Goal: Task Accomplishment & Management: Manage account settings

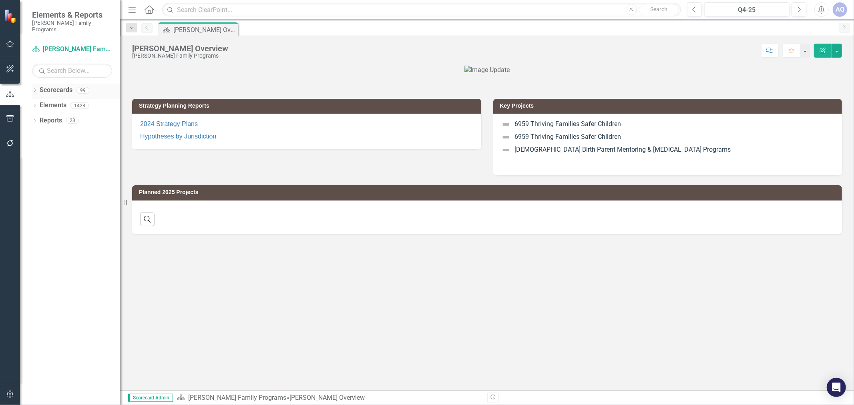
click at [35, 89] on icon "Dropdown" at bounding box center [35, 91] width 6 height 4
click at [39, 102] on div "Dropdown" at bounding box center [39, 105] width 6 height 7
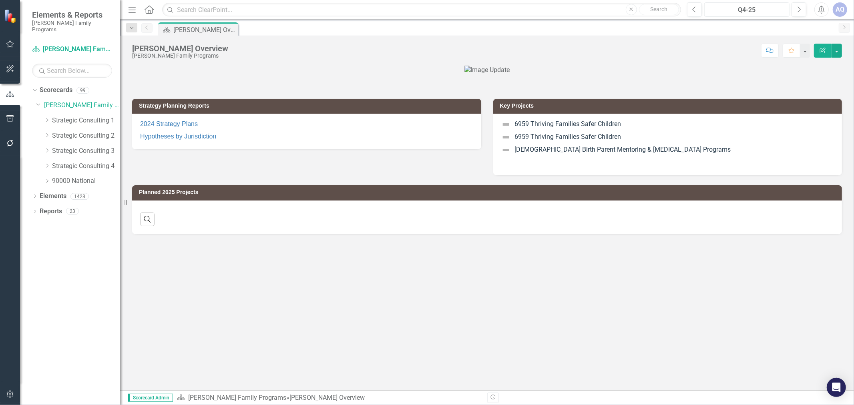
click at [752, 8] on div "Q4-25" at bounding box center [747, 10] width 80 height 10
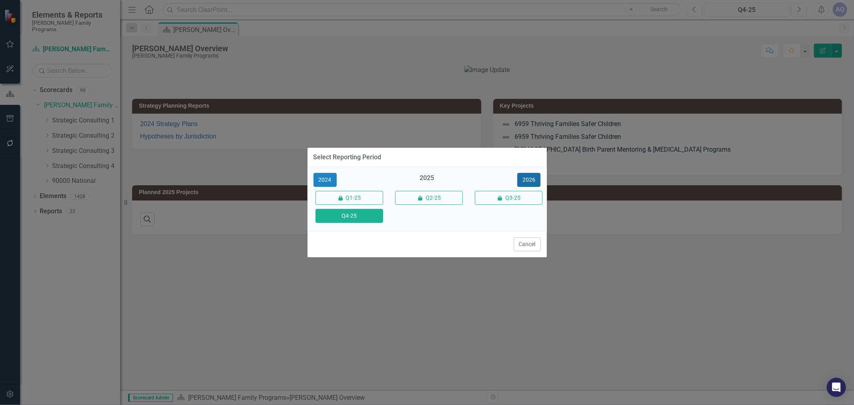
click at [535, 182] on button "2026" at bounding box center [528, 180] width 23 height 14
click at [368, 217] on button "Q4-26" at bounding box center [350, 216] width 68 height 14
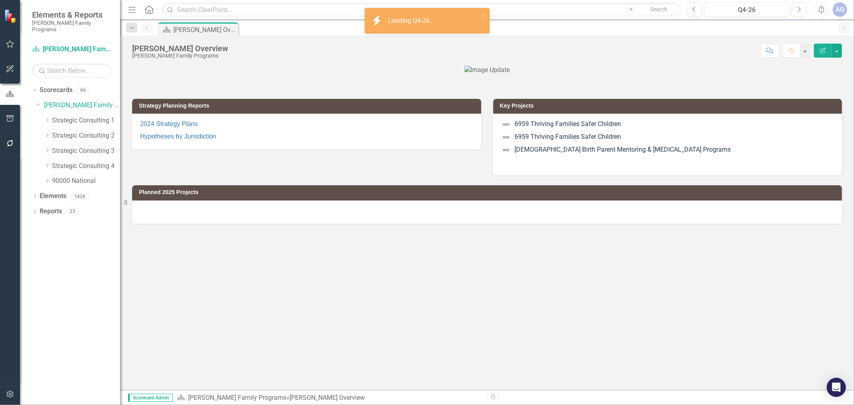
click at [46, 163] on icon "Dropdown" at bounding box center [47, 165] width 6 height 5
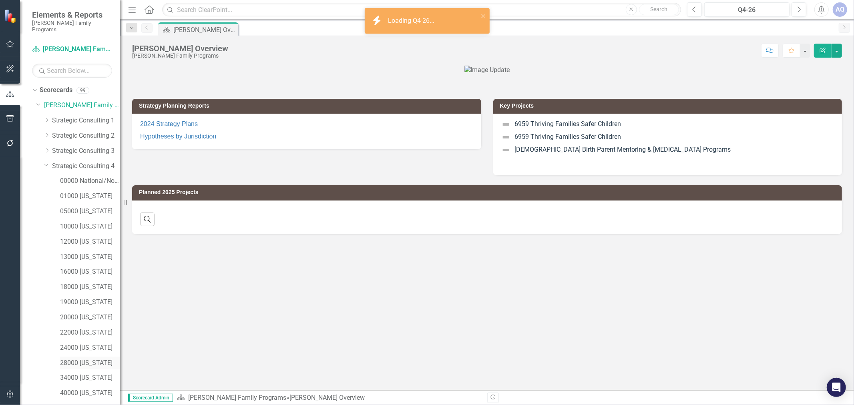
scroll to position [51, 0]
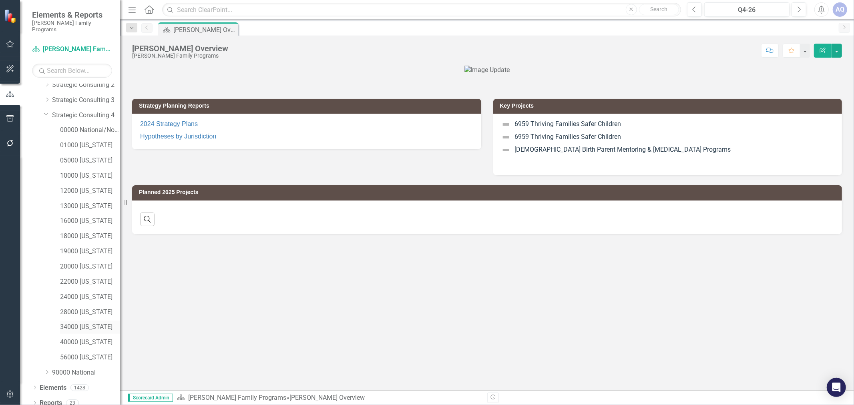
click at [97, 323] on link "34000 [US_STATE]" at bounding box center [90, 327] width 60 height 9
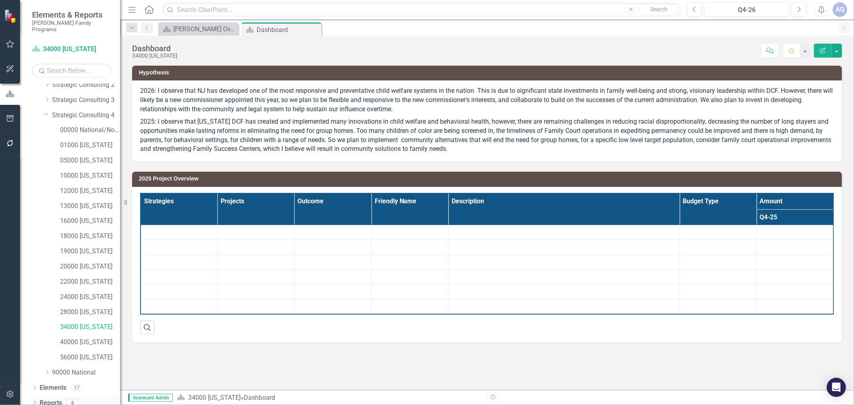
click at [36, 402] on icon "Dropdown" at bounding box center [35, 404] width 6 height 4
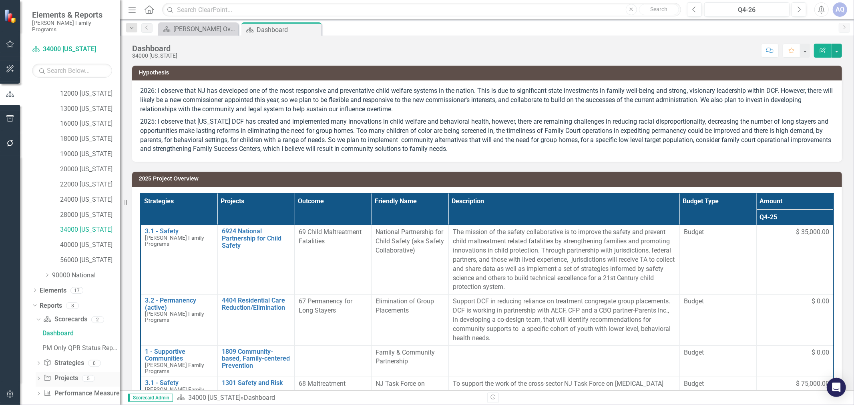
scroll to position [151, 0]
click at [39, 375] on icon "Dropdown" at bounding box center [39, 377] width 6 height 4
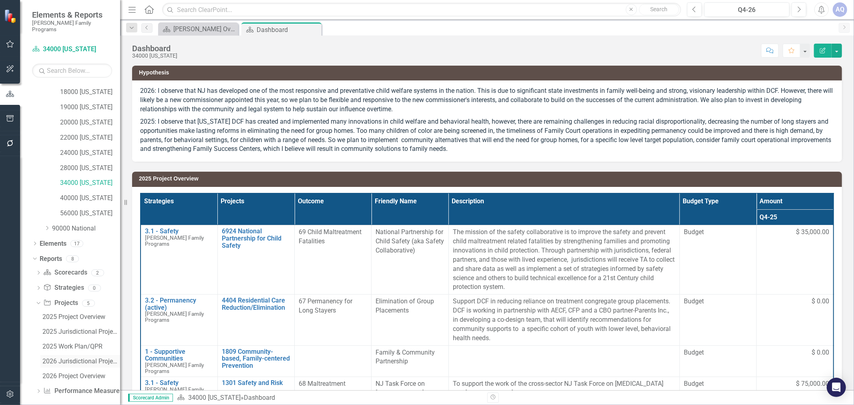
click at [64, 358] on div "2026 Jurisdictional Projects Assessment" at bounding box center [81, 361] width 78 height 7
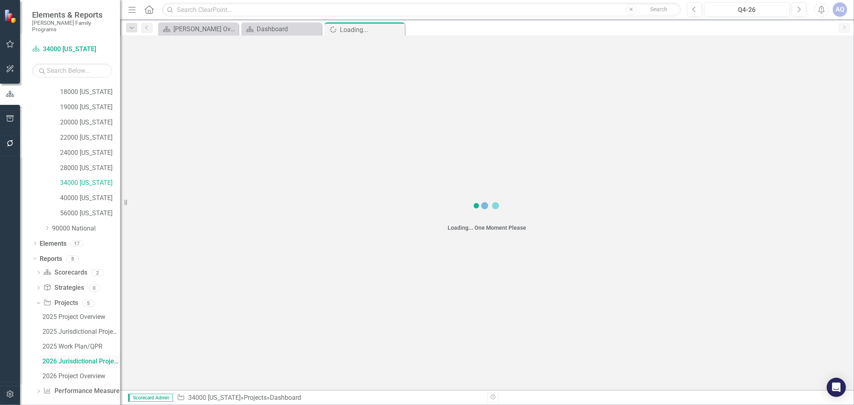
scroll to position [151, 0]
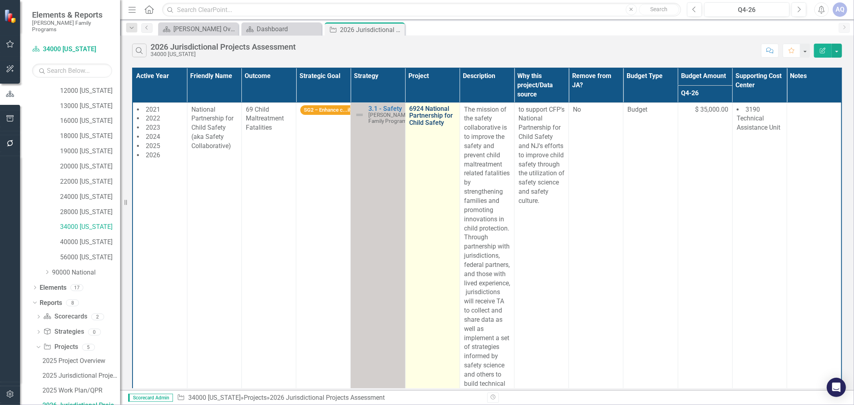
click at [433, 113] on link "6924 National Partnership for Child Safety" at bounding box center [433, 115] width 46 height 21
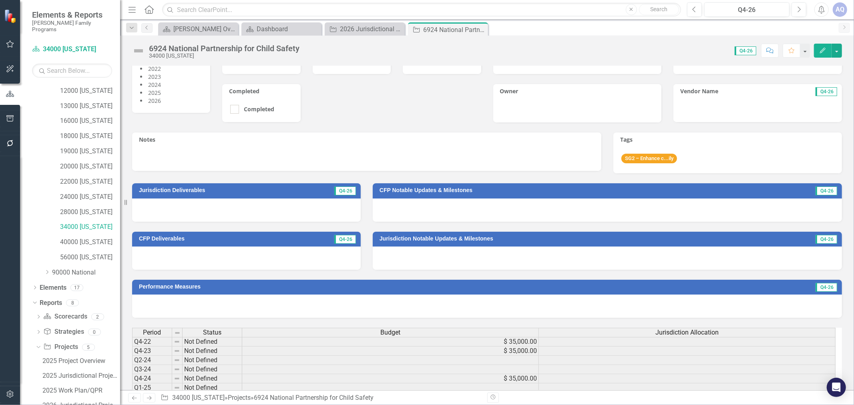
scroll to position [133, 0]
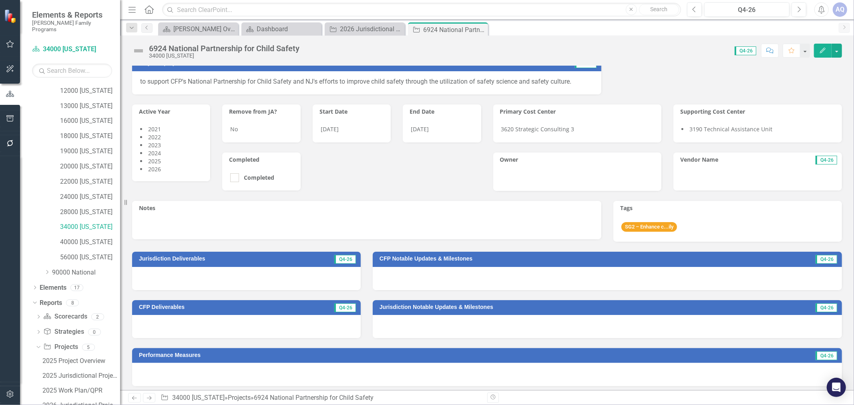
click at [579, 132] on div "3620 Strategic Consulting 3" at bounding box center [577, 130] width 169 height 23
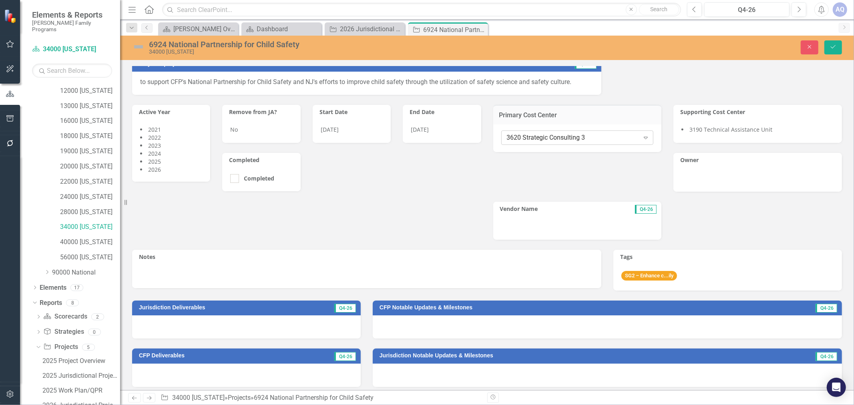
click at [582, 135] on div "3620 Strategic Consulting 3" at bounding box center [573, 137] width 133 height 9
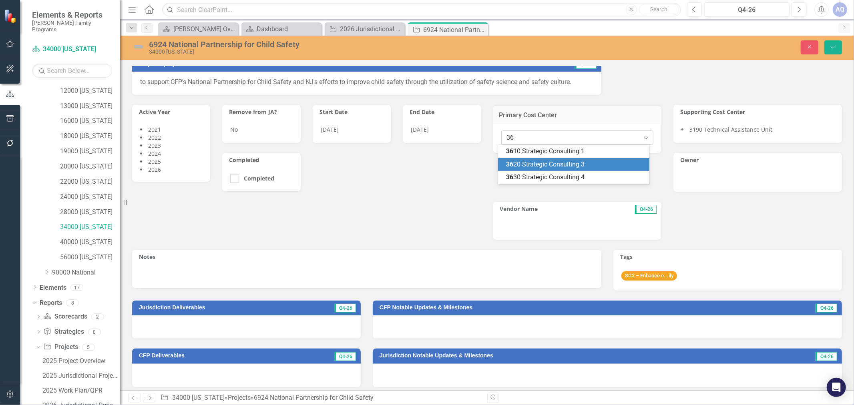
scroll to position [0, 0]
type input "3630"
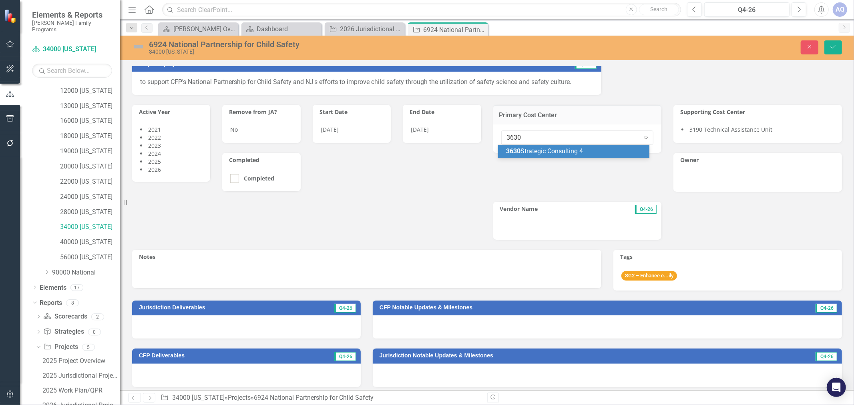
click at [587, 147] on div "3630 Strategic Consulting 4" at bounding box center [575, 151] width 138 height 9
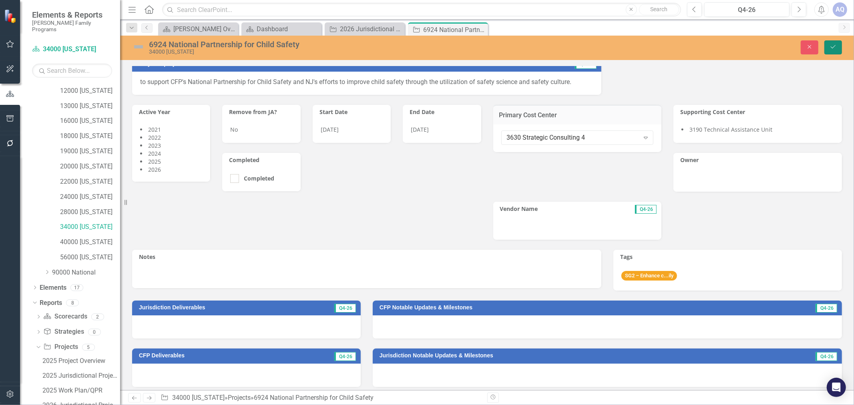
click at [836, 51] on button "Save" at bounding box center [834, 47] width 18 height 14
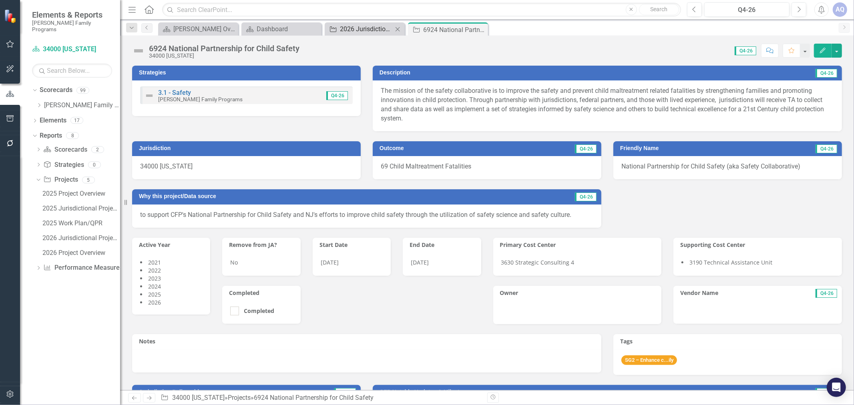
click at [363, 26] on div "2026 Jurisdictional Projects Assessment" at bounding box center [366, 29] width 53 height 10
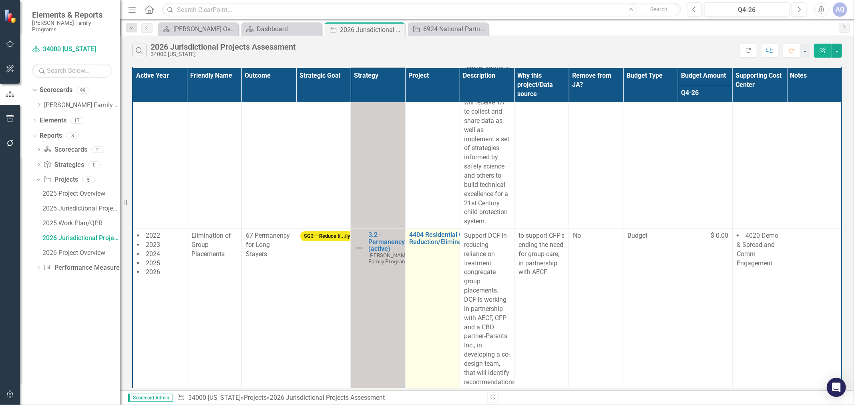
scroll to position [267, 0]
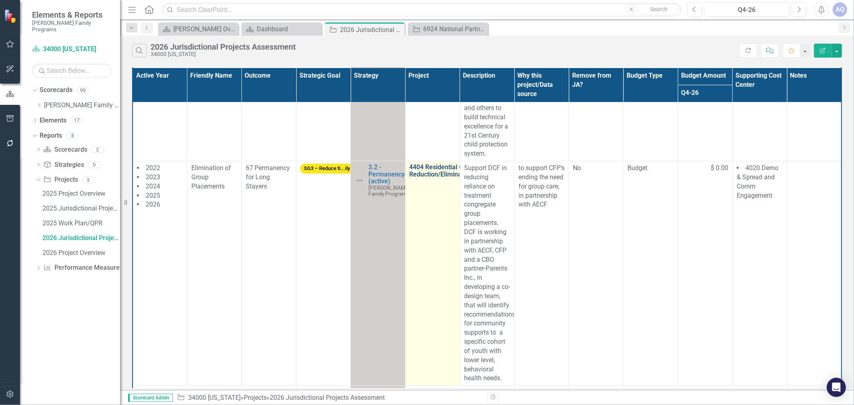
click at [429, 178] on link "4404 Residential Care Reduction/Elimination" at bounding box center [441, 171] width 63 height 14
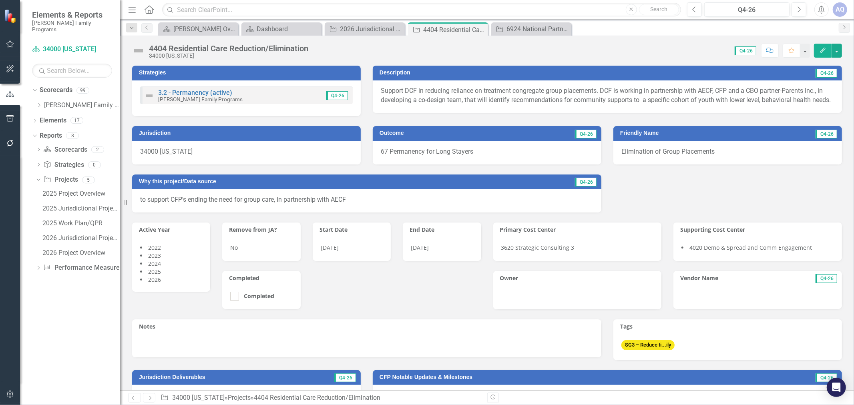
click at [567, 252] on span "3620 Strategic Consulting 3" at bounding box center [537, 248] width 73 height 8
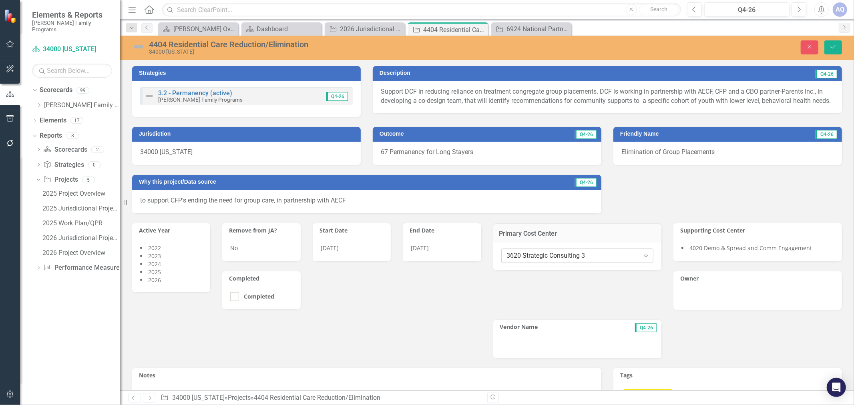
click at [561, 261] on div "3620 Strategic Consulting 3" at bounding box center [573, 256] width 133 height 9
type input "3630"
click at [85, 405] on span "3630 Strategic Consulting 4" at bounding box center [46, 412] width 77 height 8
click at [828, 40] on button "Save" at bounding box center [834, 47] width 18 height 14
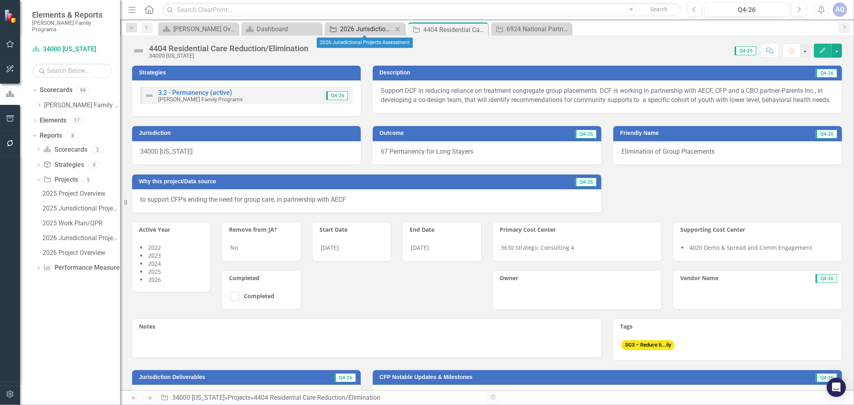
click at [377, 28] on div "2026 Jurisdictional Projects Assessment" at bounding box center [366, 29] width 53 height 10
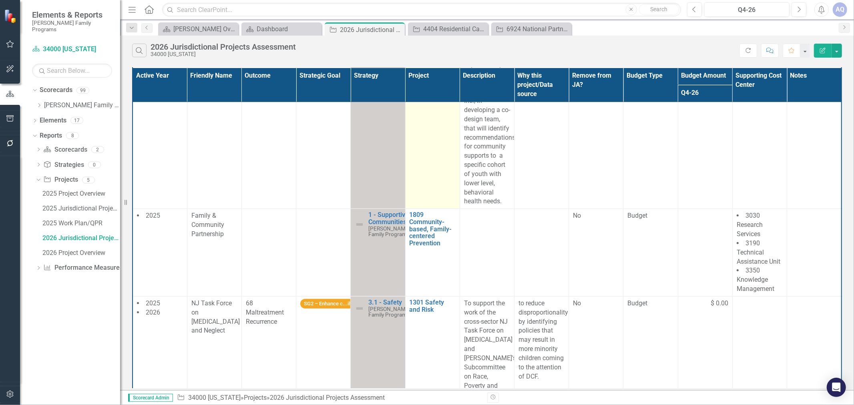
scroll to position [445, 0]
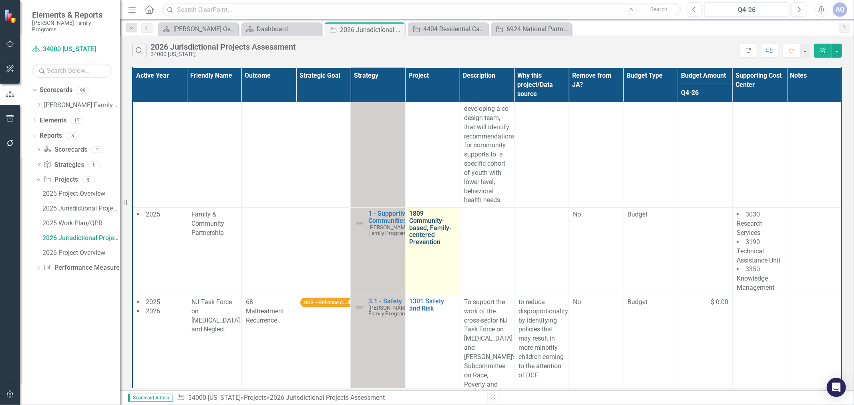
click at [425, 245] on link "1809 Community-based, Family-centered Prevention" at bounding box center [433, 227] width 46 height 35
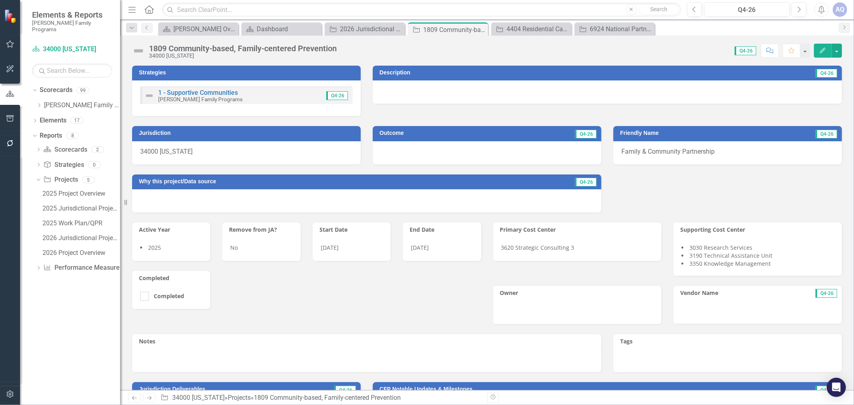
click at [547, 247] on span "3620 Strategic Consulting 3" at bounding box center [537, 248] width 73 height 8
click at [547, 246] on span "3620 Strategic Consulting 3" at bounding box center [537, 248] width 73 height 8
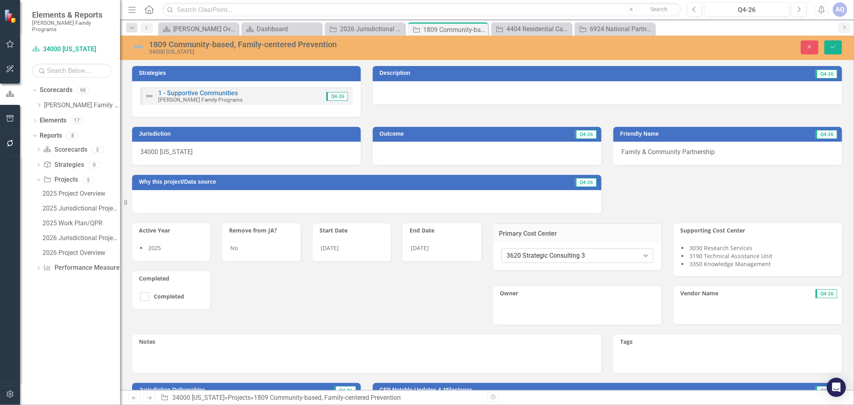
click at [545, 255] on div "3620 Strategic Consulting 3" at bounding box center [573, 256] width 133 height 9
type input "3630"
click at [85, 405] on span "3630 Strategic Consulting 4" at bounding box center [46, 412] width 77 height 8
click at [829, 45] on button "Save" at bounding box center [834, 47] width 18 height 14
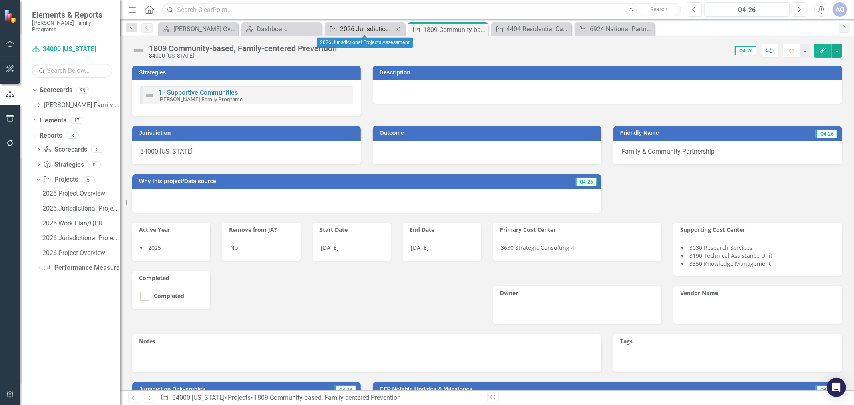
click at [364, 29] on div "2026 Jurisdictional Projects Assessment" at bounding box center [366, 29] width 53 height 10
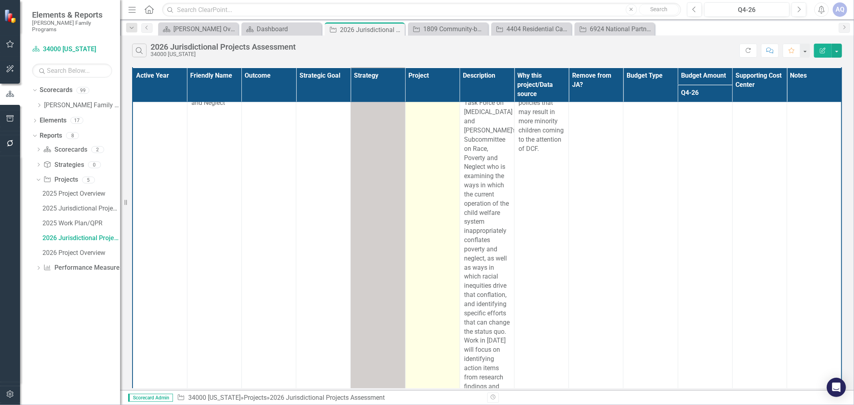
scroll to position [578, 0]
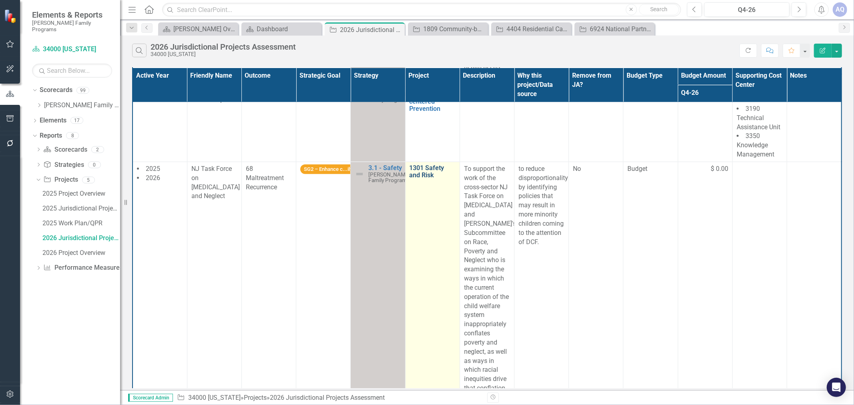
click at [420, 179] on link "1301 Safety and Risk" at bounding box center [433, 172] width 46 height 14
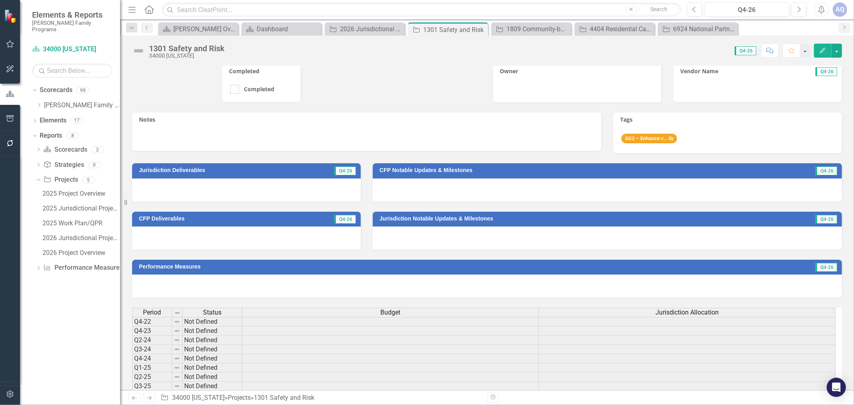
scroll to position [53, 0]
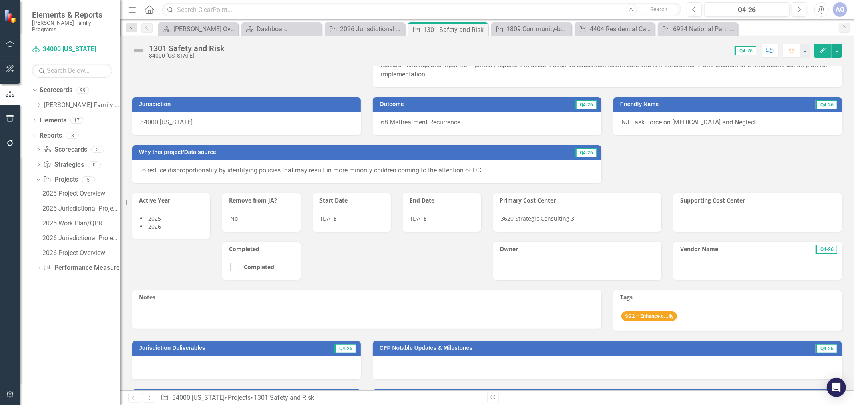
click at [541, 215] on span "3620 Strategic Consulting 3" at bounding box center [537, 219] width 73 height 8
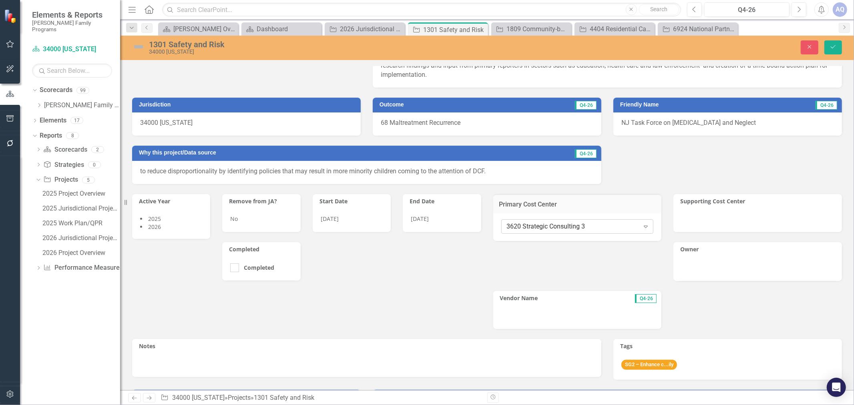
click at [546, 222] on div "3620 Strategic Consulting 3" at bounding box center [573, 226] width 133 height 9
type input "3630"
click at [85, 405] on span "3630 Strategic Consulting 4" at bounding box center [46, 412] width 77 height 8
click at [835, 47] on icon "Save" at bounding box center [833, 47] width 7 height 6
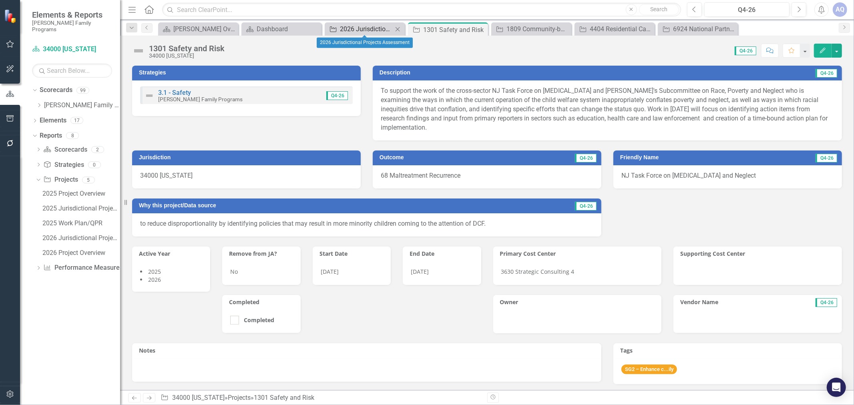
click at [362, 26] on div "2026 Jurisdictional Projects Assessment" at bounding box center [366, 29] width 53 height 10
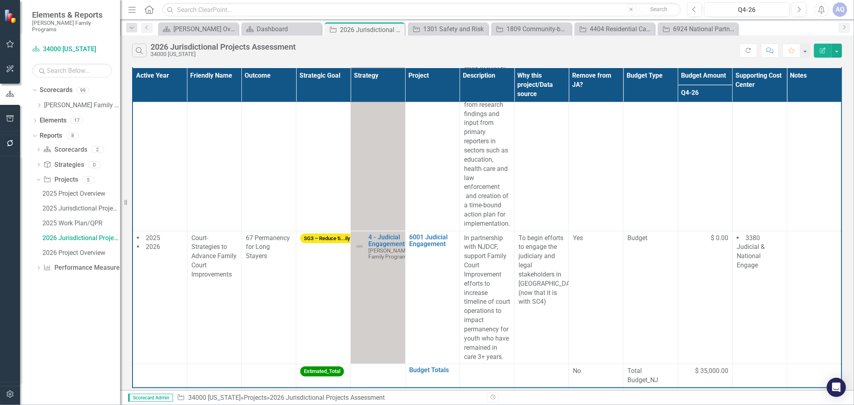
scroll to position [982, 0]
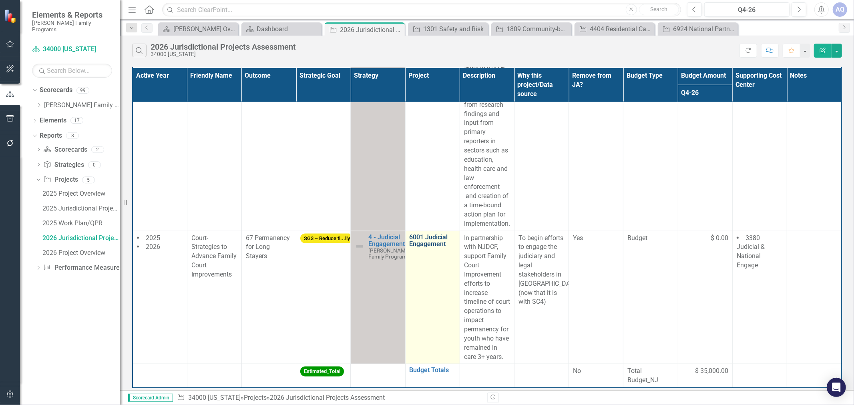
click at [432, 235] on link "6001 Judicial Engagement" at bounding box center [433, 241] width 46 height 14
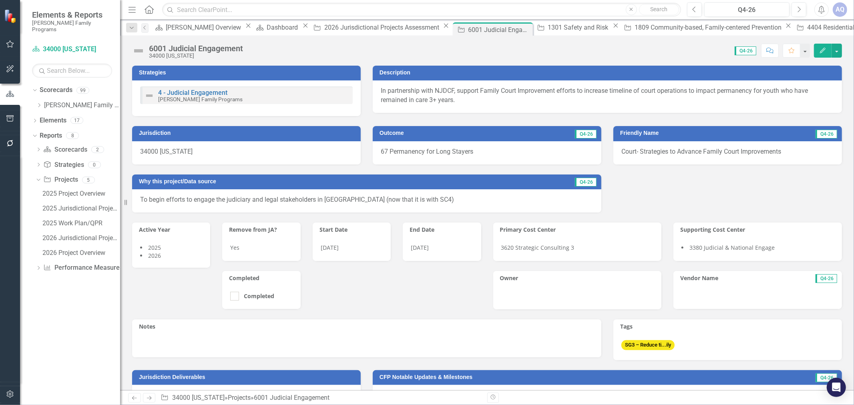
click at [594, 250] on div "3620 Strategic Consulting 3" at bounding box center [577, 249] width 169 height 23
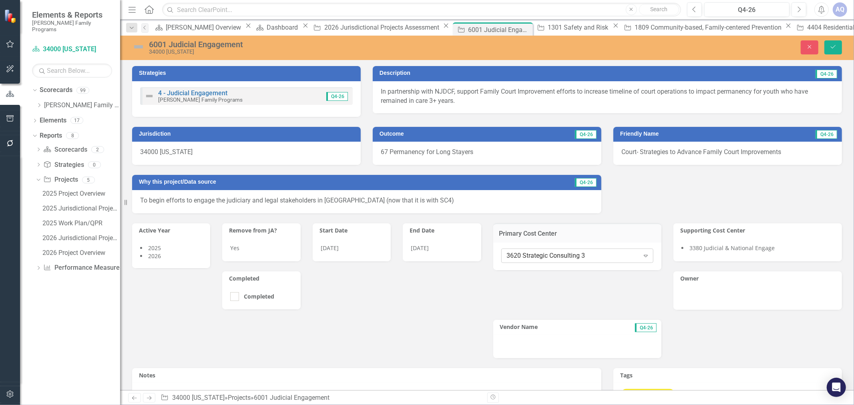
click at [570, 254] on div "3620 Strategic Consulting 3" at bounding box center [573, 256] width 133 height 9
type input "3630"
click at [85, 405] on span "3630 Strategic Consulting 4" at bounding box center [46, 412] width 77 height 8
click at [837, 45] on button "Save" at bounding box center [834, 47] width 18 height 14
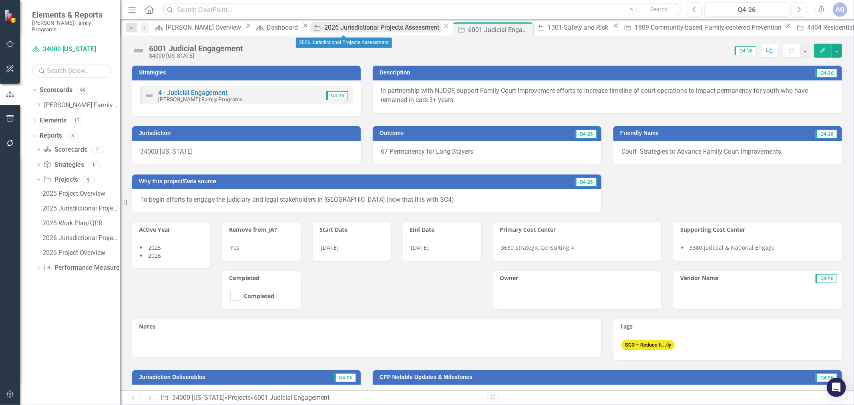
click at [350, 27] on div "2026 Jurisdictional Projects Assessment" at bounding box center [382, 27] width 117 height 10
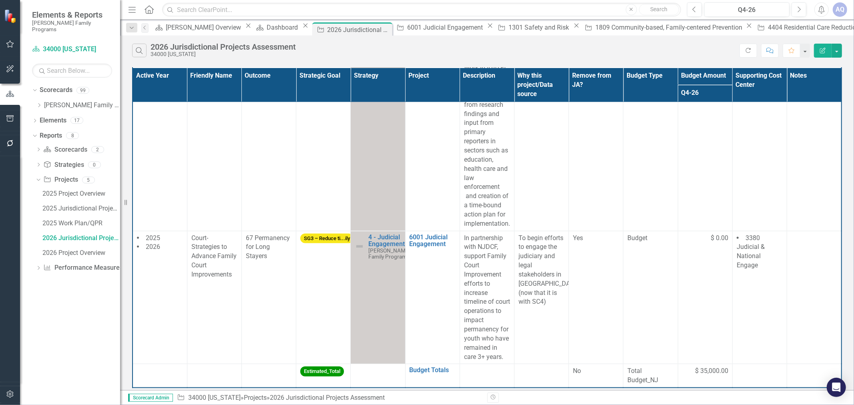
scroll to position [982, 0]
click at [37, 102] on div "Dropdown" at bounding box center [39, 105] width 6 height 7
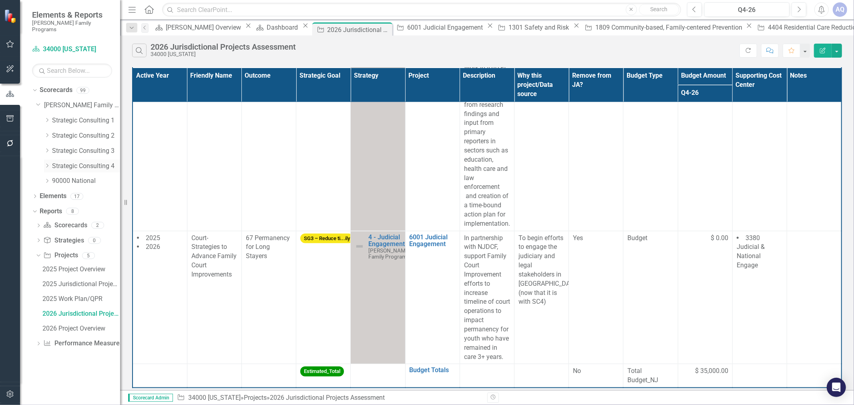
click at [53, 162] on link "Strategic Consulting 4" at bounding box center [86, 166] width 68 height 9
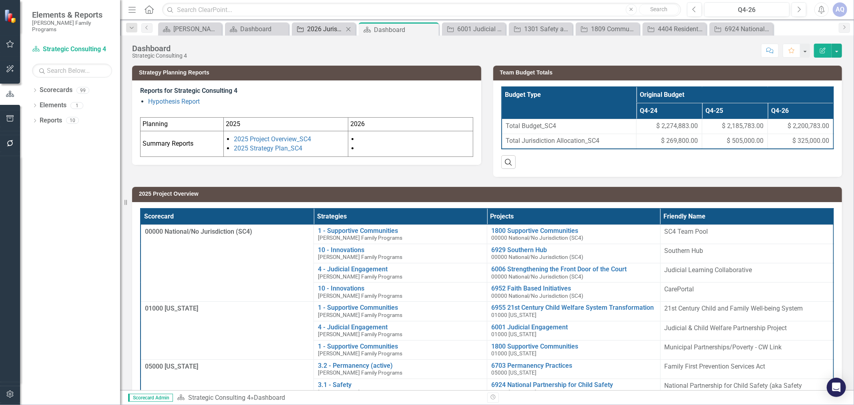
click at [335, 28] on div "2026 Jurisdictional Projects Assessment" at bounding box center [325, 29] width 36 height 10
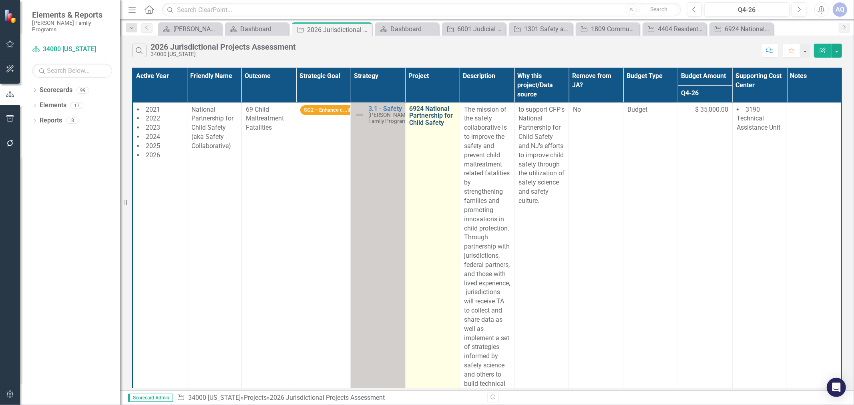
click at [419, 118] on link "6924 National Partnership for Child Safety" at bounding box center [433, 115] width 46 height 21
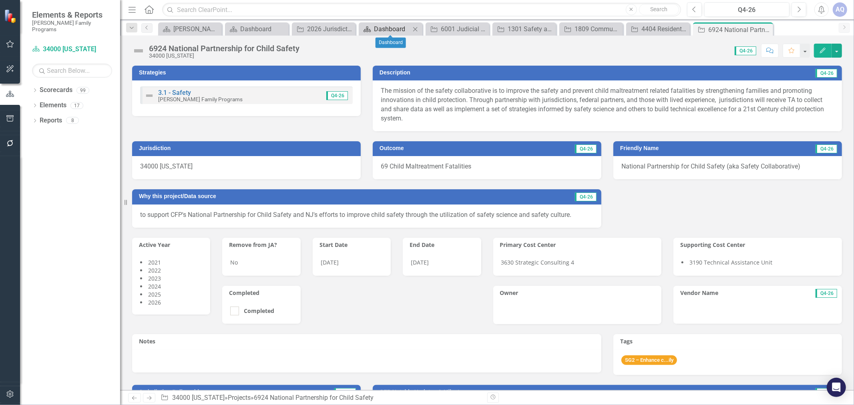
click at [398, 27] on div "Dashboard" at bounding box center [392, 29] width 36 height 10
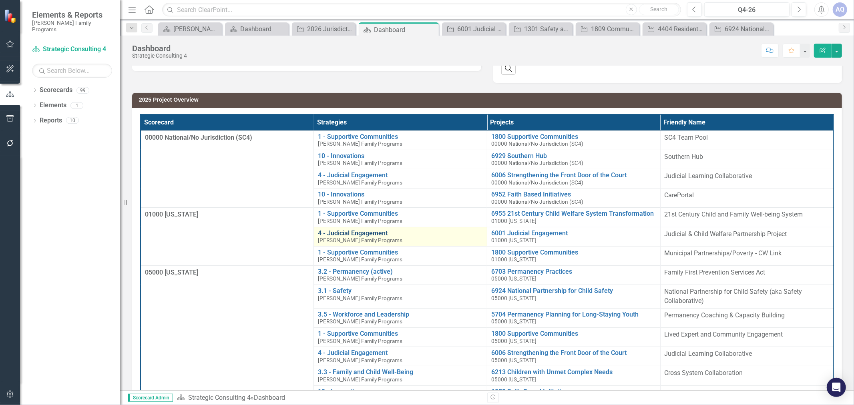
scroll to position [12, 0]
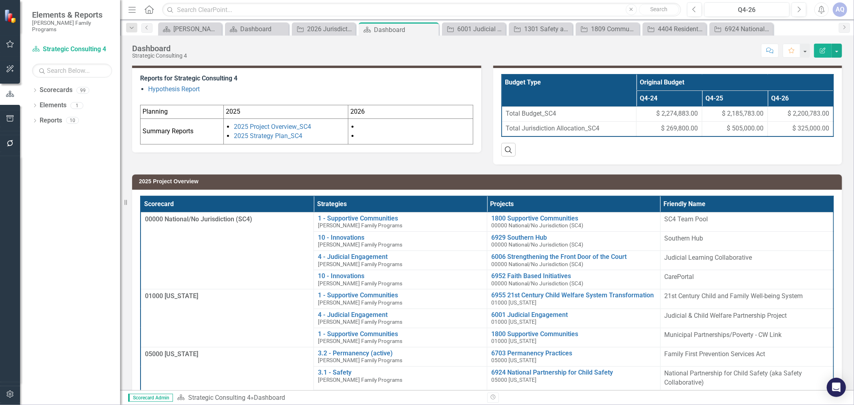
click at [824, 53] on button "Edit Report" at bounding box center [823, 51] width 18 height 14
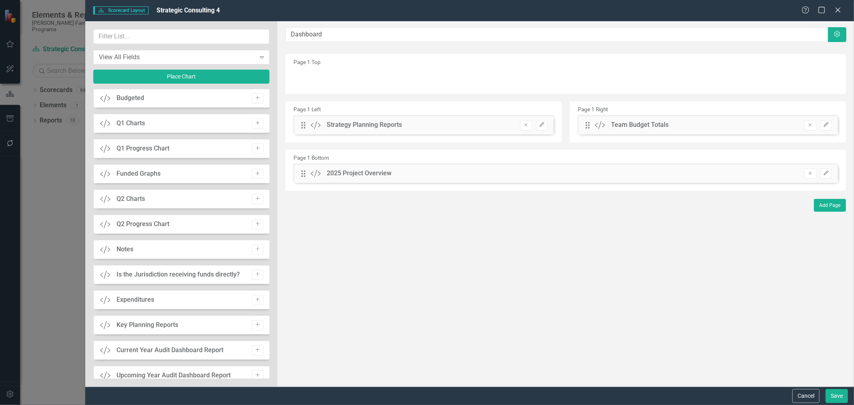
scroll to position [795, 0]
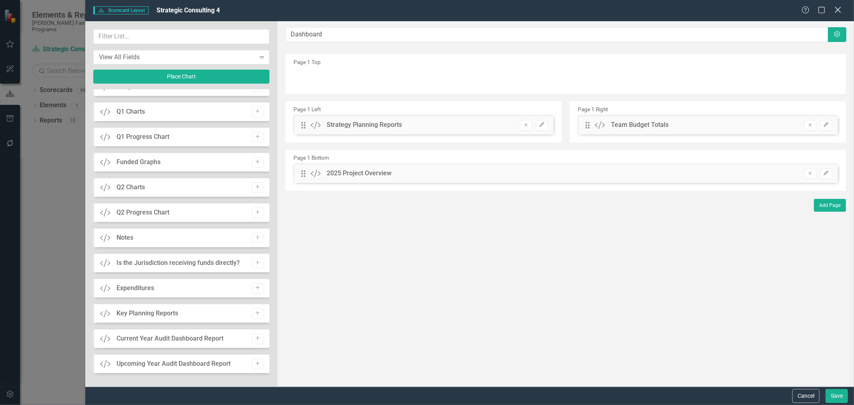
click at [836, 9] on icon "Close" at bounding box center [838, 10] width 10 height 8
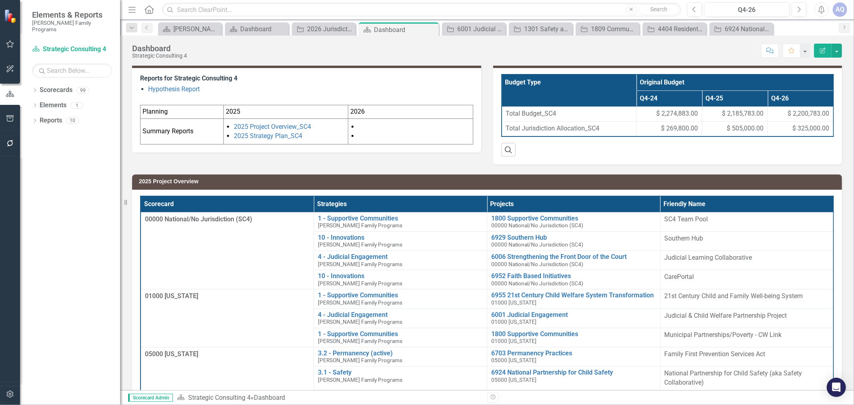
click at [823, 51] on icon "Edit Report" at bounding box center [822, 51] width 7 height 6
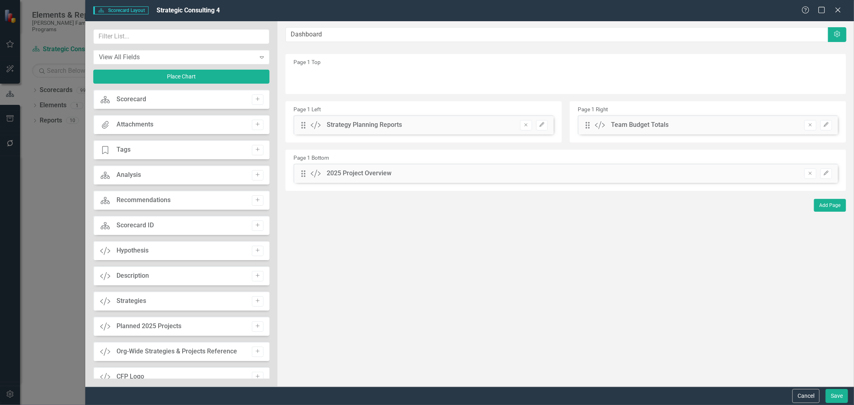
click at [417, 175] on div "Drag Custom 2025 Project Overview Hidden Pod Online Hidden Pod Printed Hidden P…" at bounding box center [566, 173] width 545 height 19
click at [827, 173] on icon "button" at bounding box center [826, 173] width 5 height 5
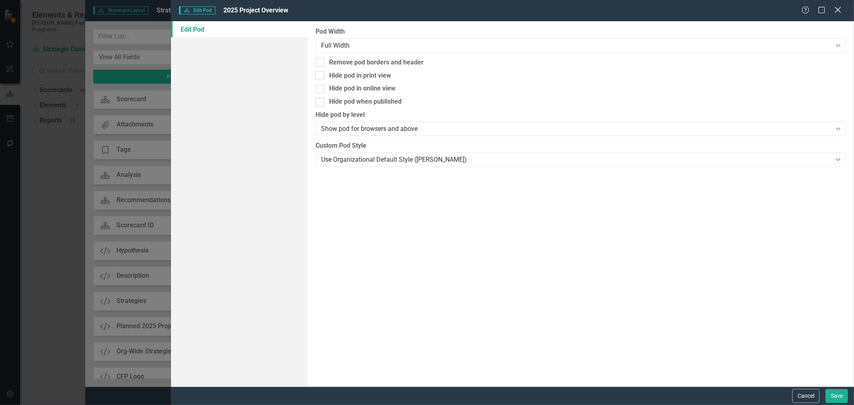
click at [839, 10] on icon at bounding box center [838, 10] width 6 height 6
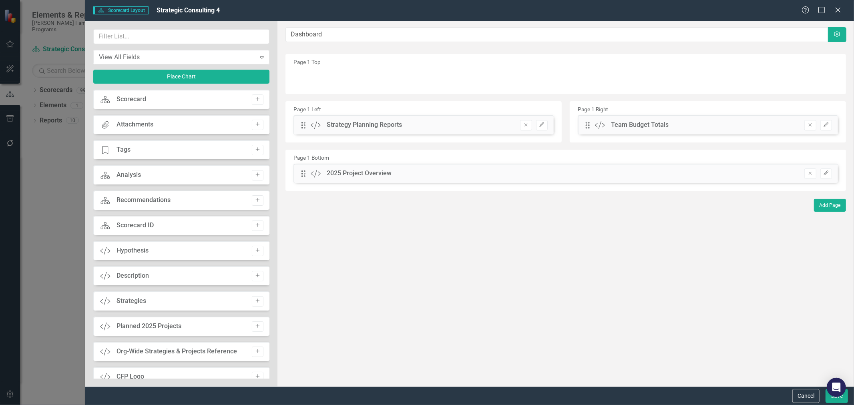
click at [720, 170] on div "Drag Custom 2025 Project Overview Hidden Pod Online Hidden Pod Printed Hidden P…" at bounding box center [566, 173] width 545 height 19
click at [315, 170] on icon "Custom" at bounding box center [316, 174] width 10 height 8
click at [70, 276] on div "Scorecard Scorecard Layout Strategic Consulting 4 Help Maximize Close View All …" at bounding box center [427, 202] width 854 height 405
click at [837, 9] on icon at bounding box center [838, 10] width 6 height 6
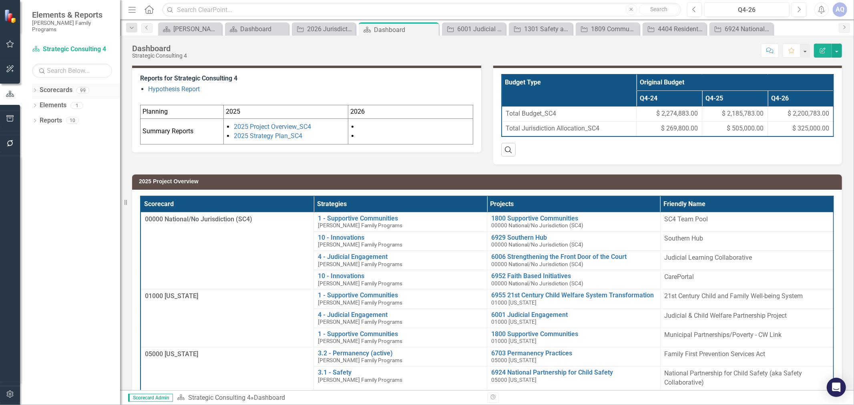
click at [37, 89] on icon "Dropdown" at bounding box center [35, 91] width 6 height 4
click at [39, 103] on icon "Dropdown" at bounding box center [39, 105] width 6 height 5
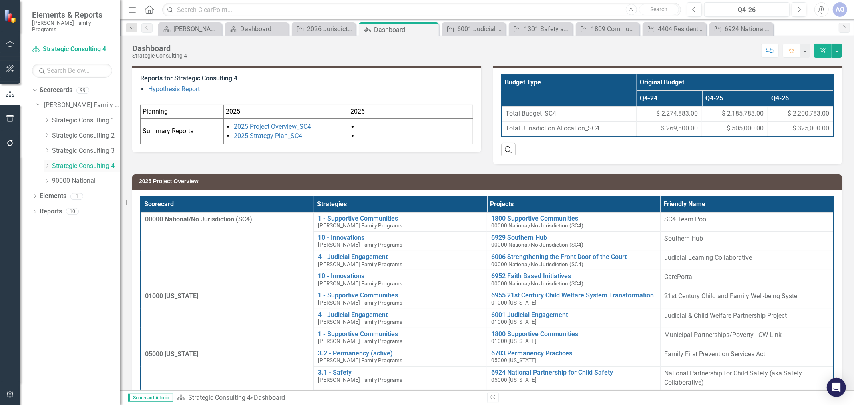
click at [46, 163] on icon "Dropdown" at bounding box center [47, 165] width 6 height 5
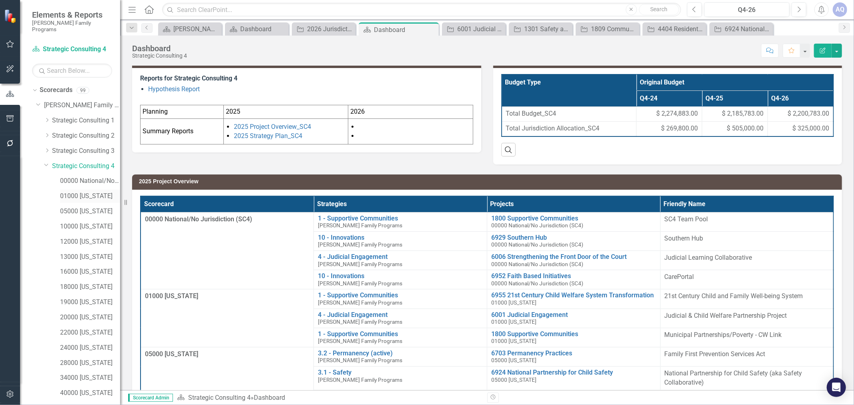
click at [86, 193] on link "01000 [US_STATE]" at bounding box center [90, 196] width 60 height 9
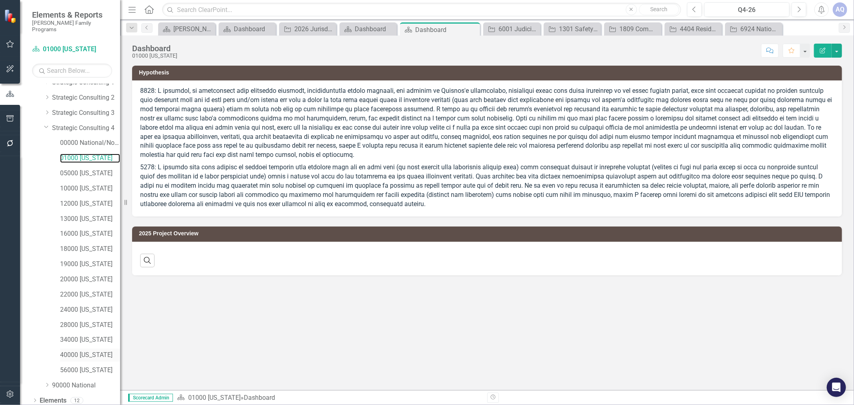
scroll to position [51, 0]
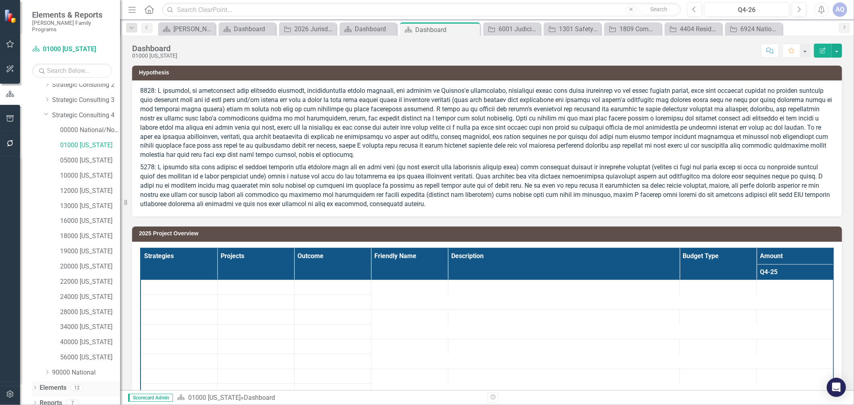
click at [34, 386] on icon "Dropdown" at bounding box center [35, 388] width 6 height 4
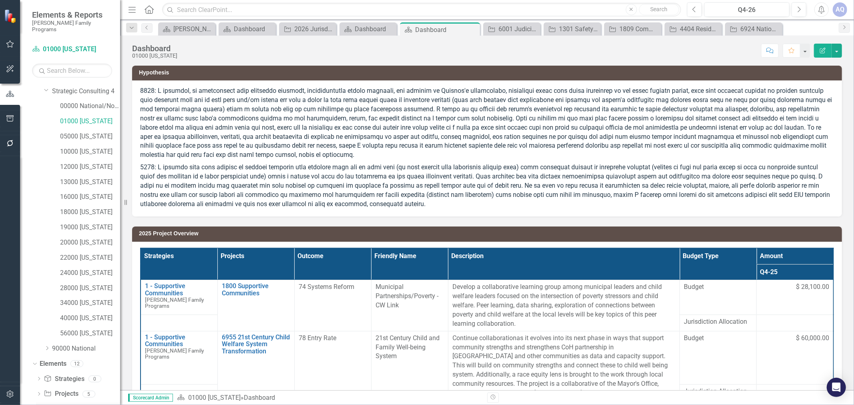
scroll to position [97, 0]
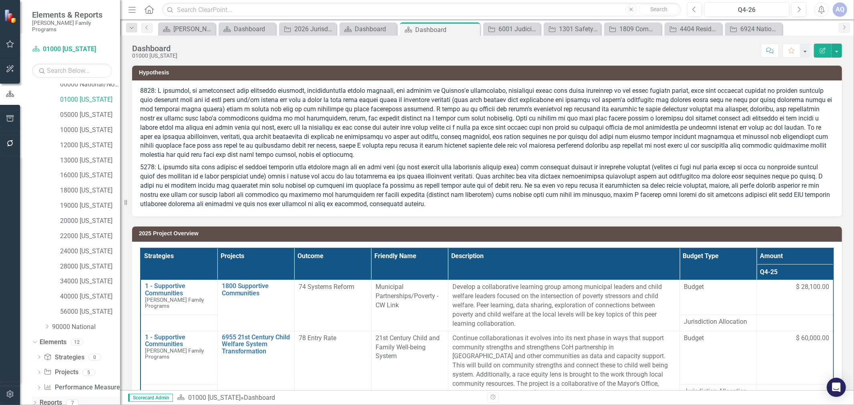
click at [34, 402] on icon "Dropdown" at bounding box center [35, 404] width 6 height 4
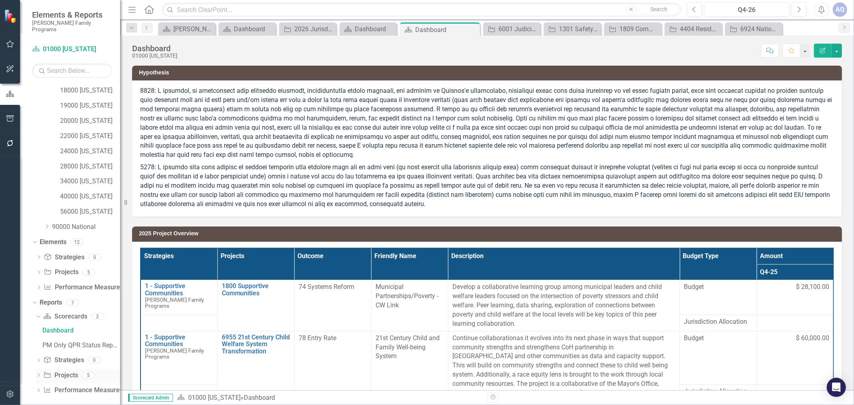
click at [40, 374] on icon "Dropdown" at bounding box center [39, 376] width 6 height 4
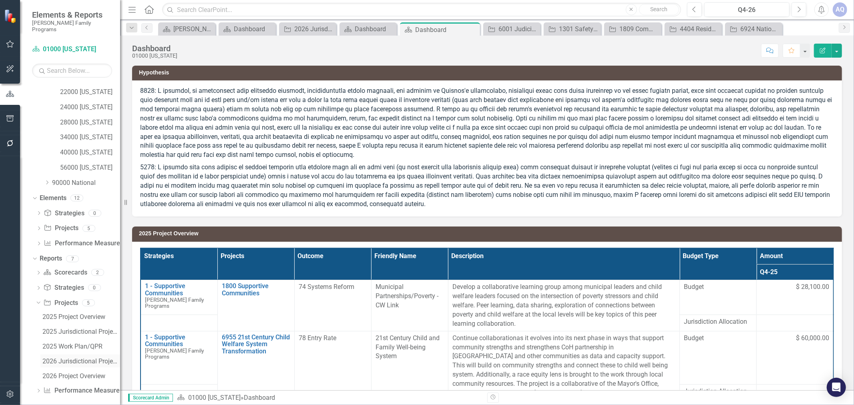
click at [92, 358] on div "2026 Jurisdictional Projects Assessment" at bounding box center [81, 361] width 78 height 7
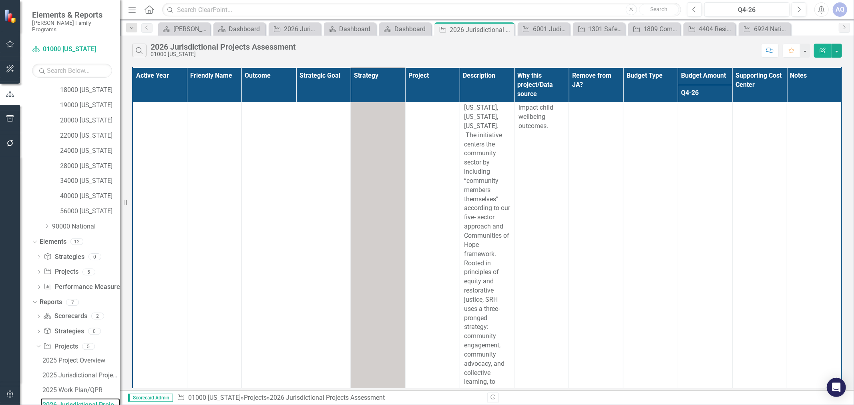
scroll to position [2121, 0]
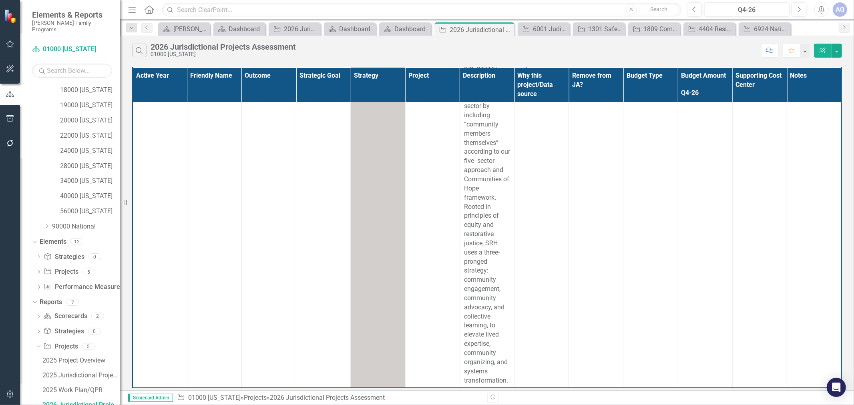
click at [823, 51] on icon "Edit Report" at bounding box center [822, 51] width 7 height 6
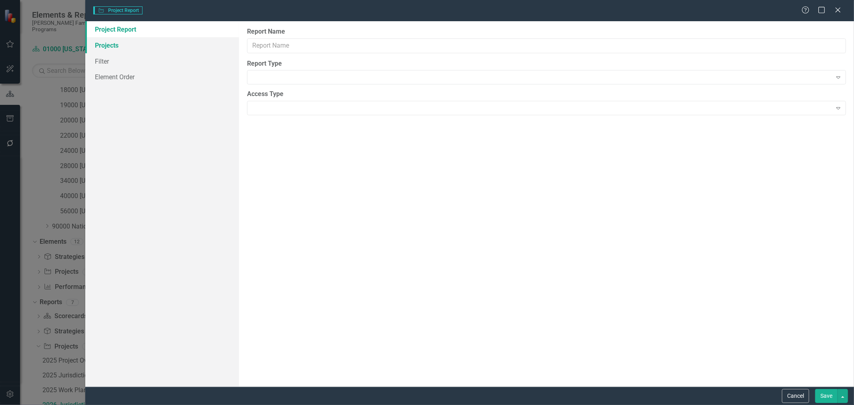
type input "2026 Jurisdictional Projects Assessment"
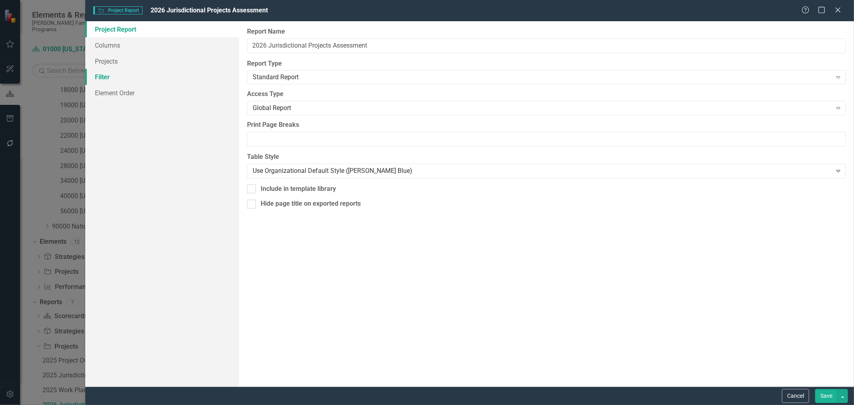
click at [125, 78] on link "Filter" at bounding box center [162, 77] width 154 height 16
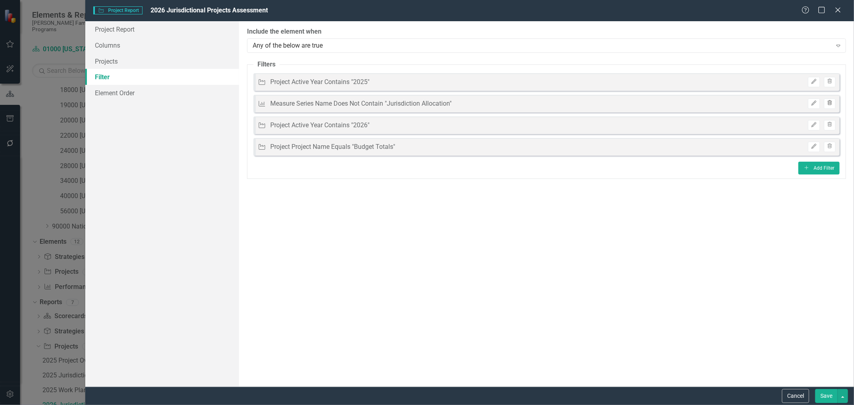
click at [827, 105] on icon "Trash" at bounding box center [830, 103] width 6 height 5
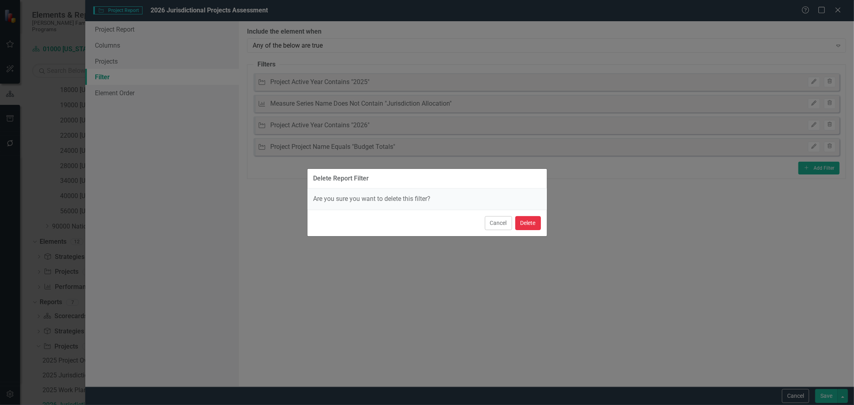
click at [526, 223] on button "Delete" at bounding box center [528, 223] width 26 height 14
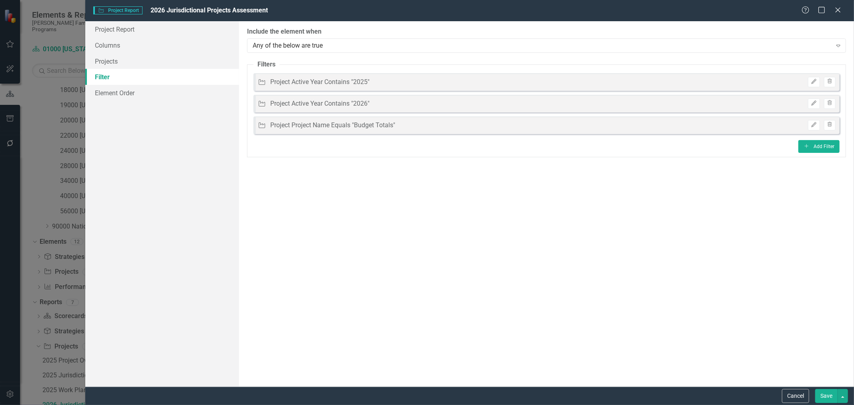
click at [827, 394] on button "Save" at bounding box center [826, 396] width 22 height 14
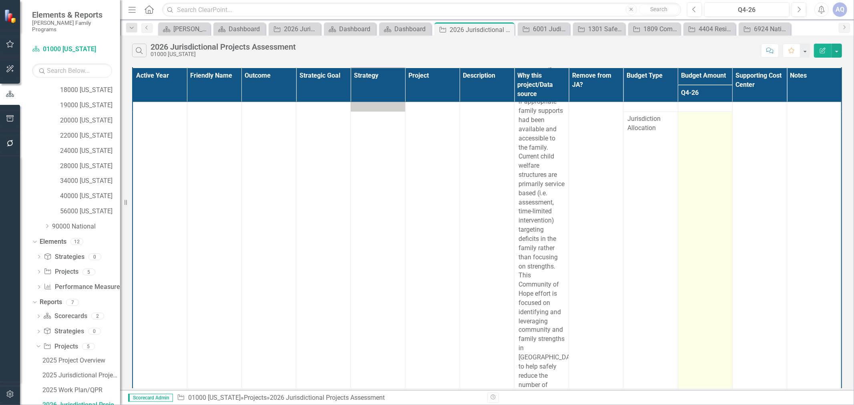
scroll to position [1023, 0]
click at [703, 268] on td at bounding box center [705, 257] width 54 height 299
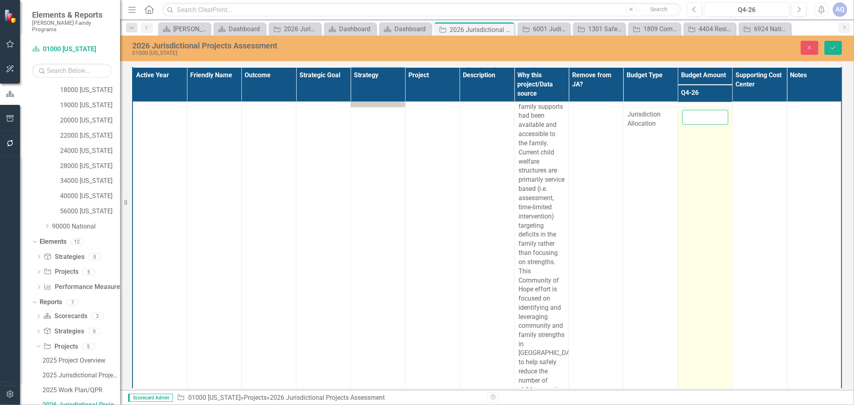
click at [691, 125] on input "number" at bounding box center [705, 117] width 46 height 15
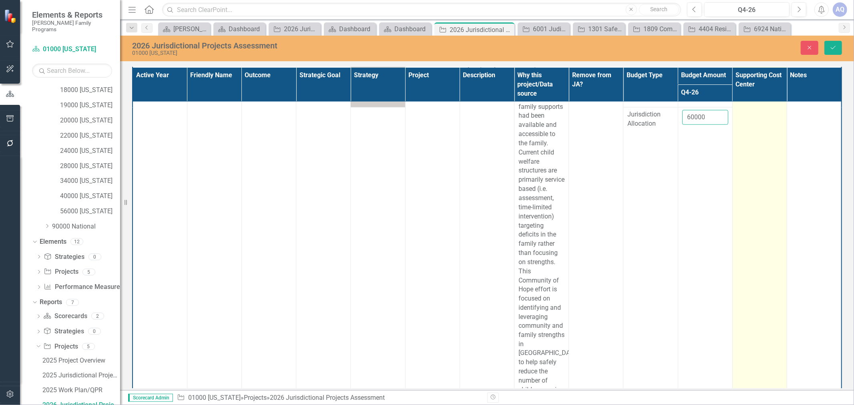
type input "60000"
click at [746, 197] on td "3030 Research Services 3190 Technical Assistance Unit 3720 Data Advocacy" at bounding box center [759, 56] width 54 height 700
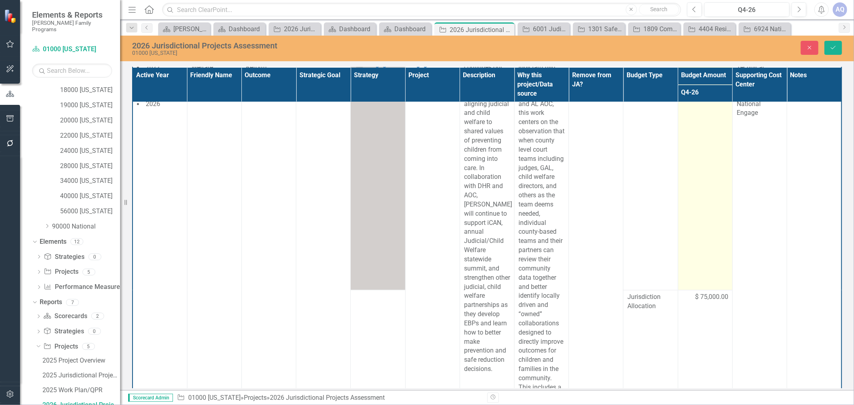
scroll to position [1513, 0]
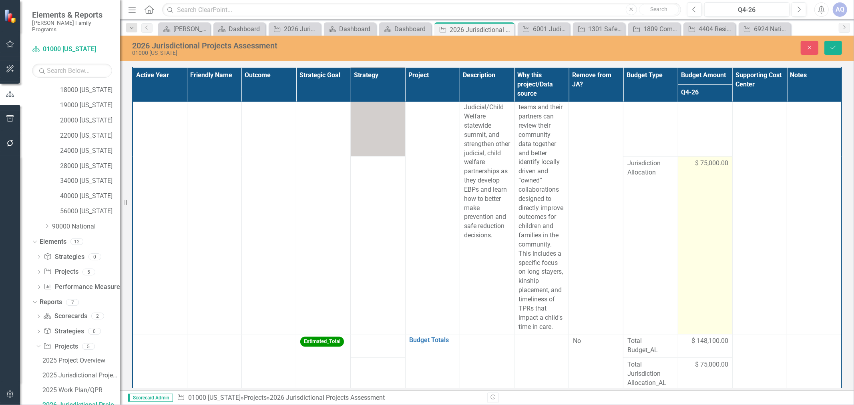
click at [712, 223] on td "$ 75,000.00" at bounding box center [705, 245] width 54 height 178
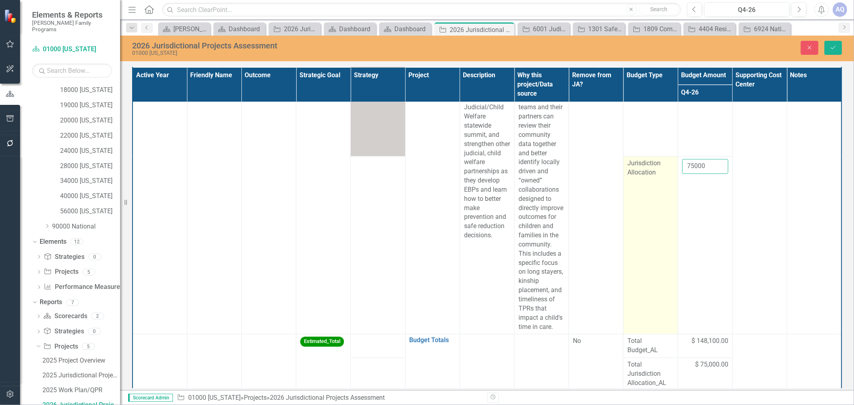
drag, startPoint x: 707, startPoint y: 184, endPoint x: 650, endPoint y: 179, distance: 57.1
click at [650, 179] on tr "Jurisdiction Allocation 75000" at bounding box center [487, 245] width 709 height 178
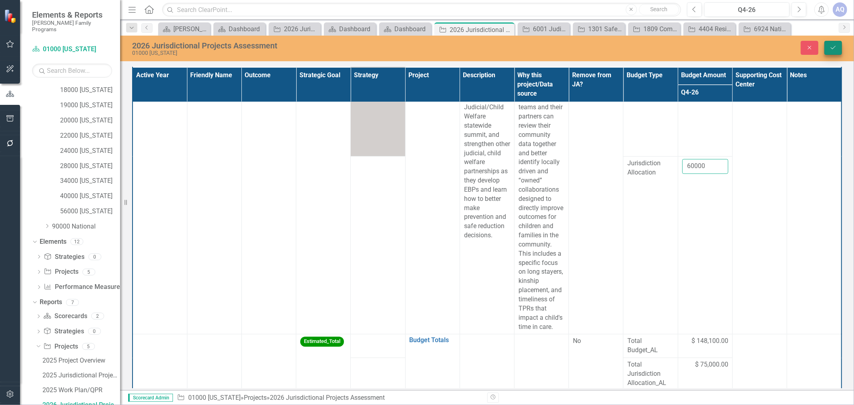
type input "60000"
click at [837, 53] on button "Save" at bounding box center [834, 48] width 18 height 14
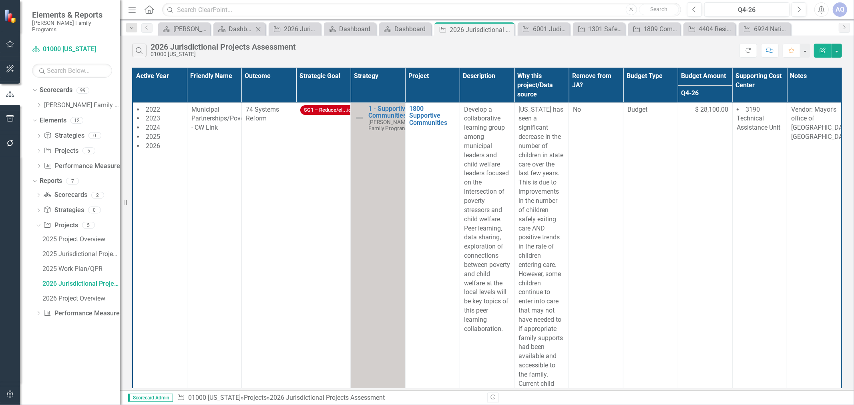
scroll to position [0, 0]
click at [561, 30] on icon "Close" at bounding box center [563, 29] width 8 height 6
click at [594, 27] on icon "Close" at bounding box center [594, 29] width 8 height 6
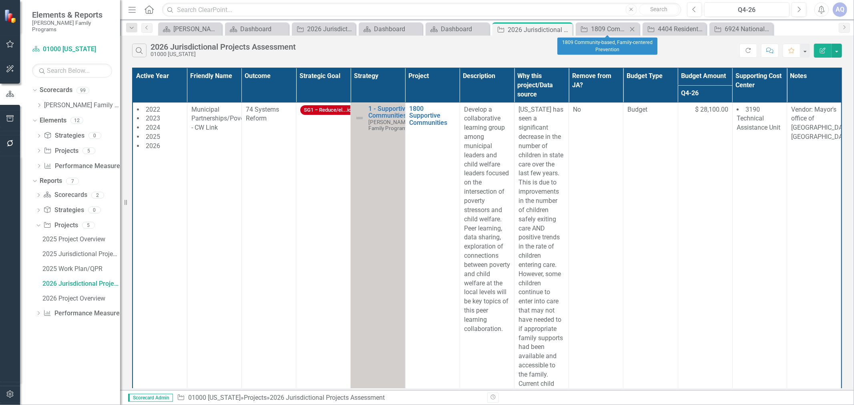
click at [632, 27] on icon "Close" at bounding box center [632, 29] width 8 height 6
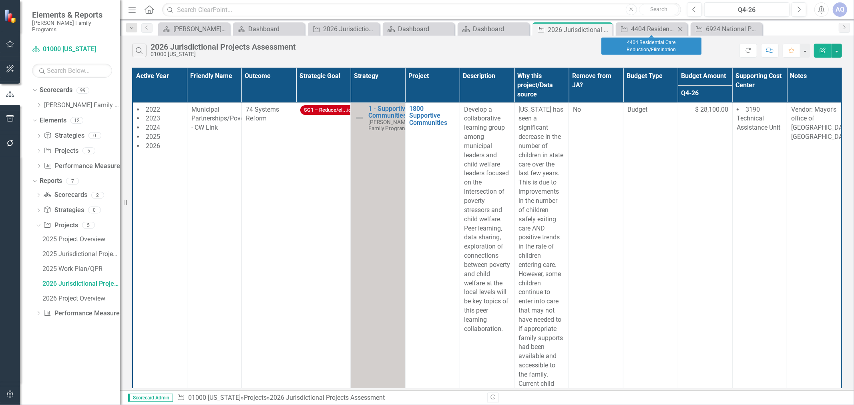
click at [680, 26] on icon "Close" at bounding box center [680, 29] width 8 height 6
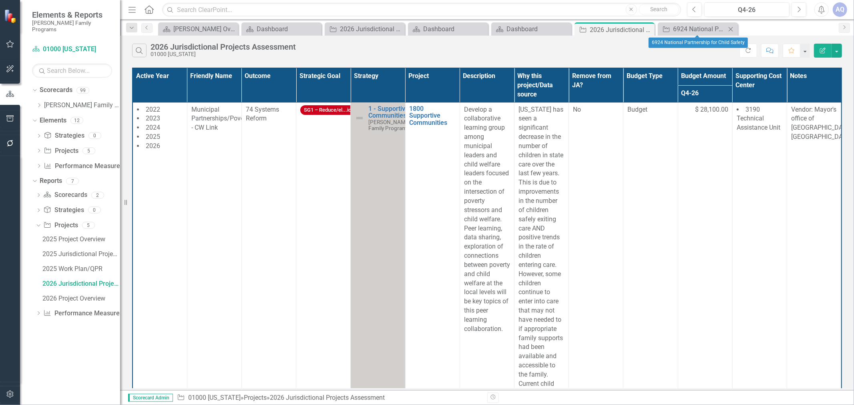
click at [730, 28] on icon at bounding box center [731, 29] width 4 height 4
click at [39, 103] on icon "Dropdown" at bounding box center [39, 105] width 6 height 5
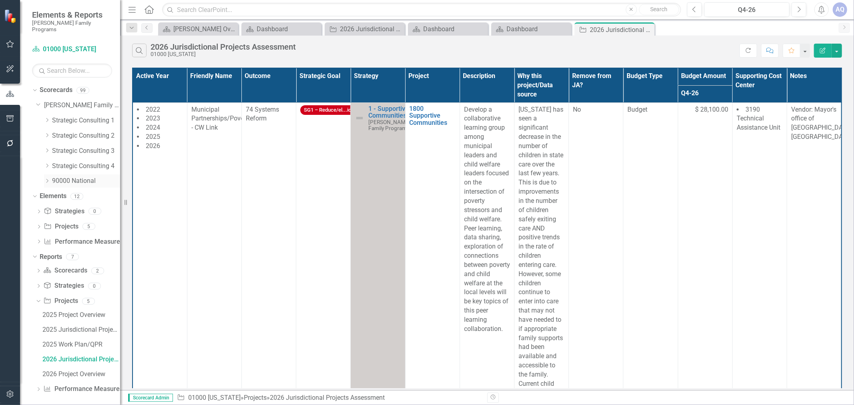
click at [46, 179] on icon "Dropdown" at bounding box center [47, 181] width 6 height 5
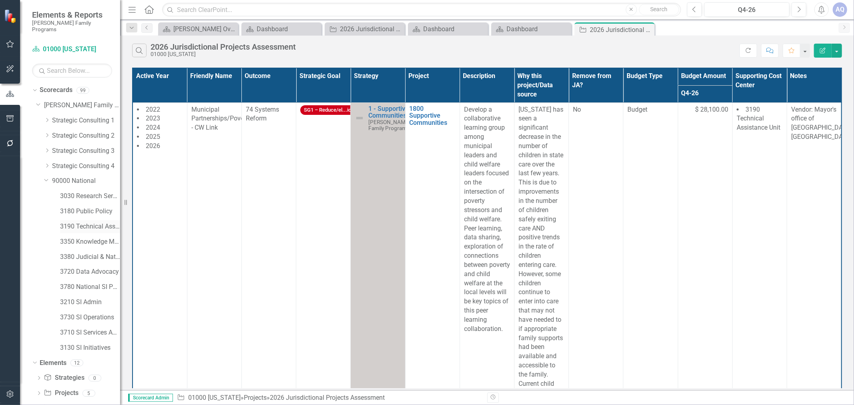
click at [91, 222] on link "3190 Technical Assistance Unit" at bounding box center [90, 226] width 60 height 9
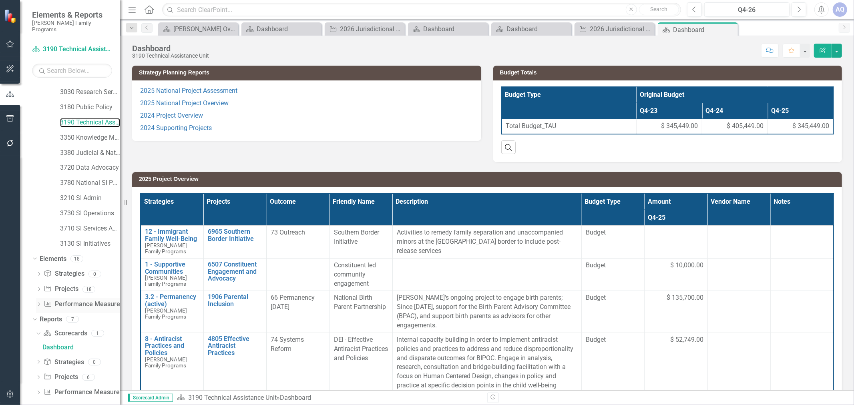
scroll to position [106, 0]
click at [38, 374] on icon "Dropdown" at bounding box center [39, 376] width 6 height 4
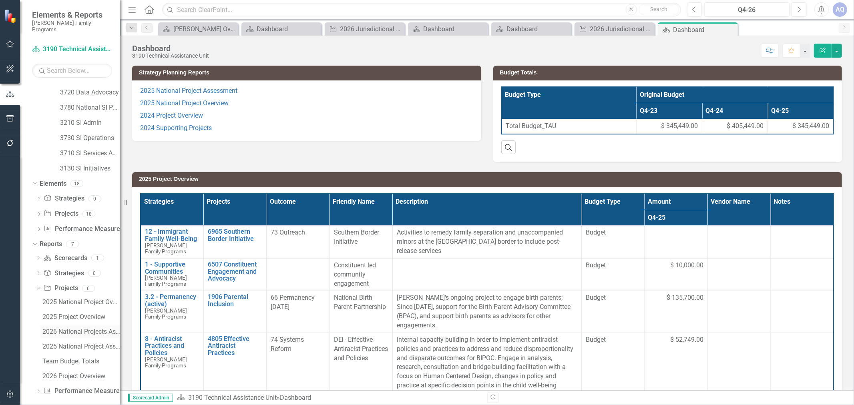
click at [92, 328] on div "2026 National Projects Assessment" at bounding box center [81, 331] width 78 height 7
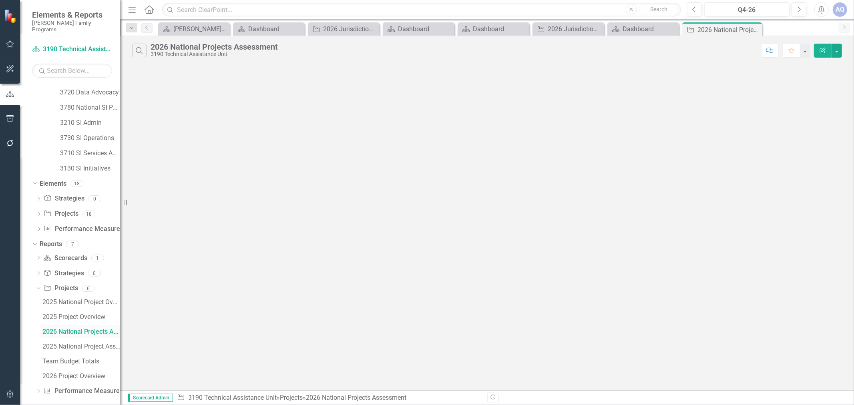
scroll to position [106, 0]
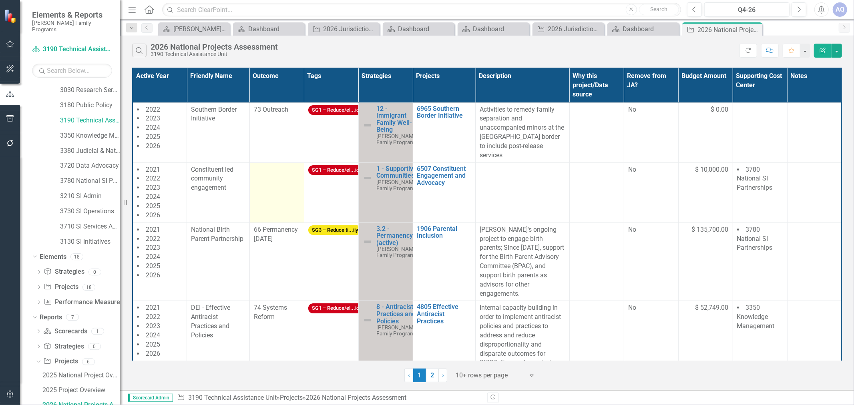
click at [269, 184] on td at bounding box center [277, 193] width 54 height 60
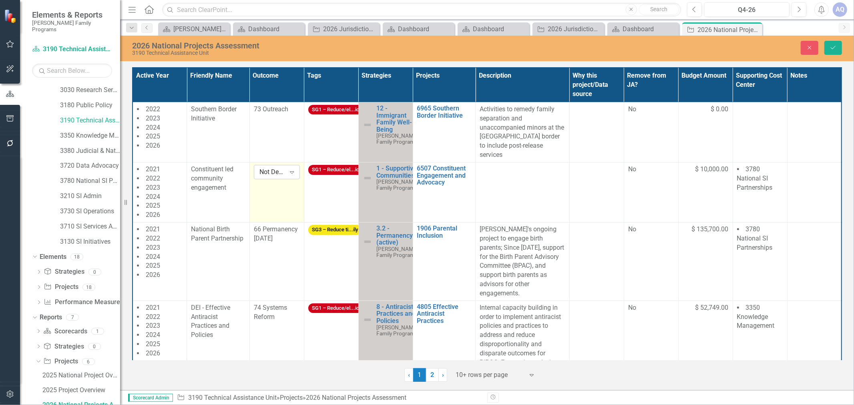
click at [270, 168] on div "Not Defined" at bounding box center [273, 172] width 26 height 9
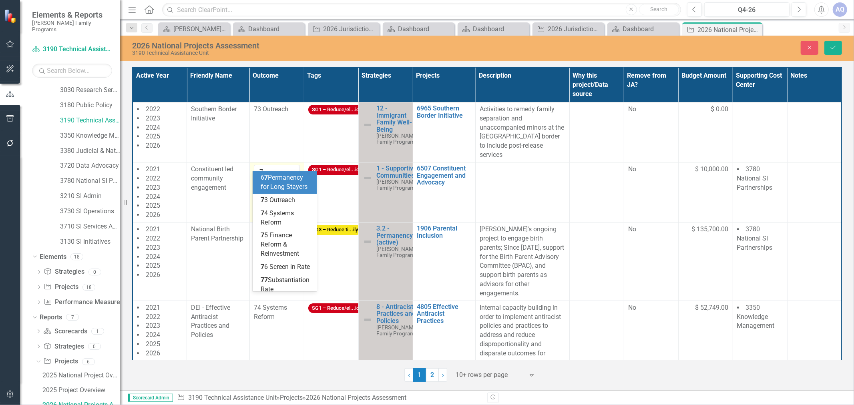
type input "73"
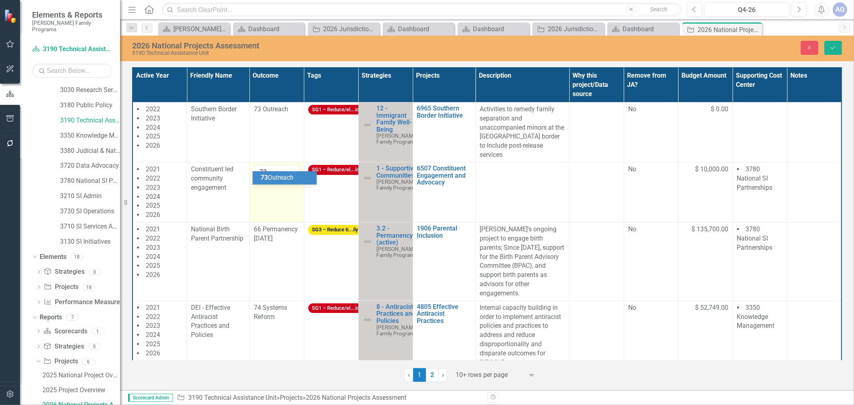
click at [279, 177] on span "73 Outreach" at bounding box center [277, 178] width 33 height 8
click at [838, 48] on button "Save" at bounding box center [834, 48] width 18 height 14
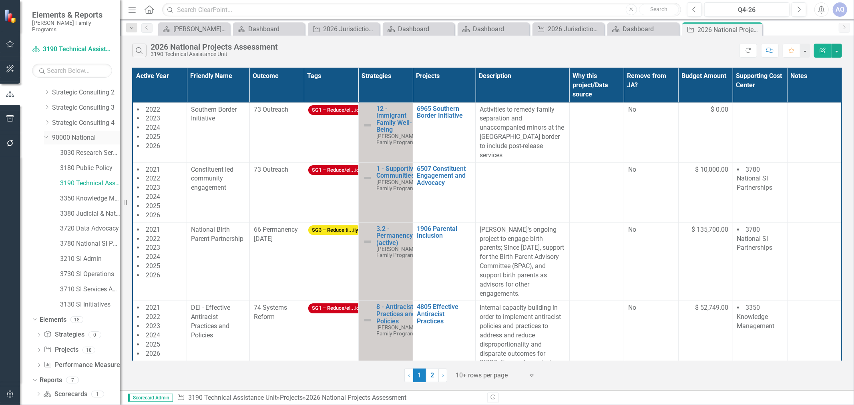
scroll to position [0, 0]
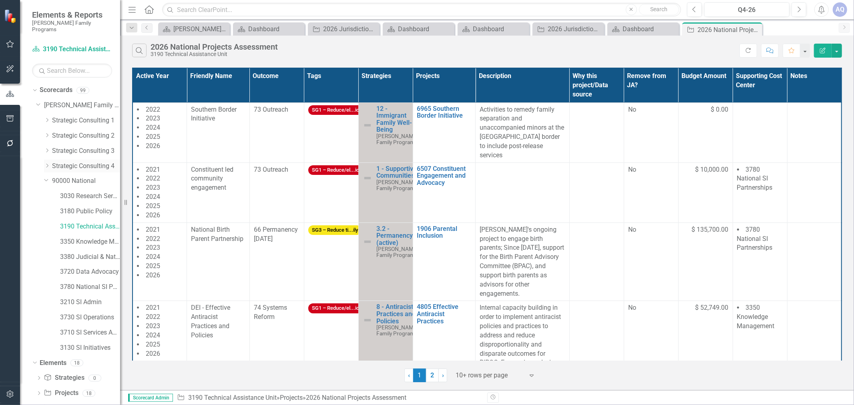
drag, startPoint x: 50, startPoint y: 158, endPoint x: 50, endPoint y: 163, distance: 5.6
click at [50, 163] on icon "Dropdown" at bounding box center [47, 165] width 6 height 5
click at [97, 177] on link "00000 National/No Jurisdiction (SC4)" at bounding box center [90, 181] width 60 height 9
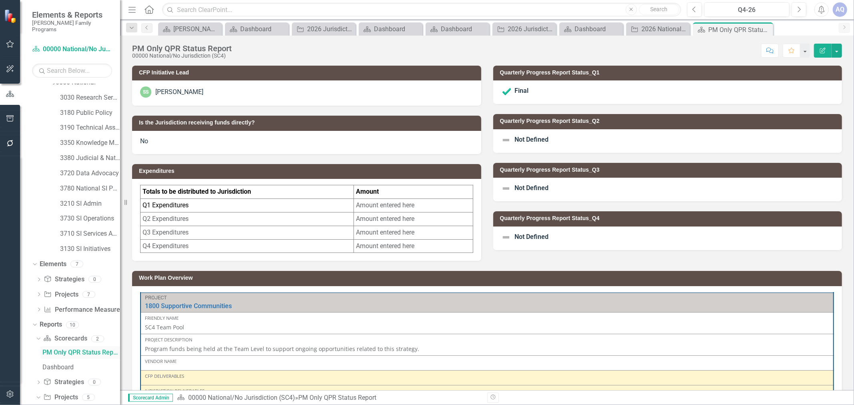
scroll to position [436, 0]
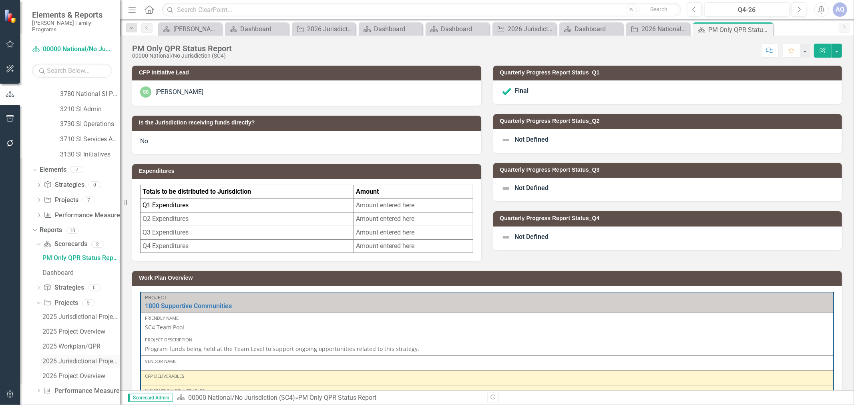
click at [85, 358] on div "2026 Jurisdictional Projects Assessment" at bounding box center [81, 361] width 78 height 7
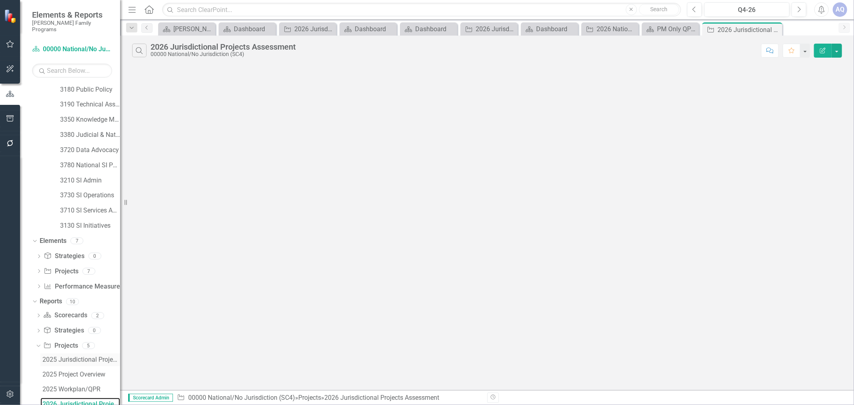
scroll to position [363, 0]
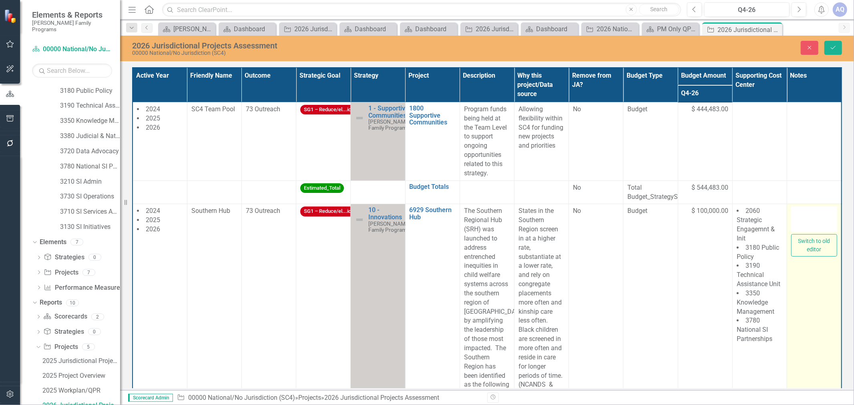
click at [810, 230] on div at bounding box center [814, 220] width 46 height 26
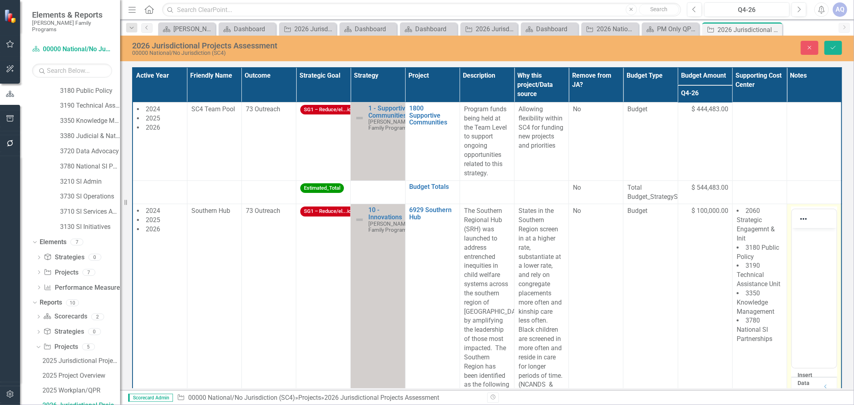
scroll to position [0, 0]
click at [815, 239] on p "Rich Text Area. Press ALT-0 for help." at bounding box center [814, 235] width 40 height 10
click at [832, 240] on body "Submitting" at bounding box center [814, 288] width 44 height 120
drag, startPoint x: 831, startPoint y: 239, endPoint x: 835, endPoint y: 245, distance: 7.2
click at [831, 239] on p "Submitting" at bounding box center [814, 235] width 40 height 10
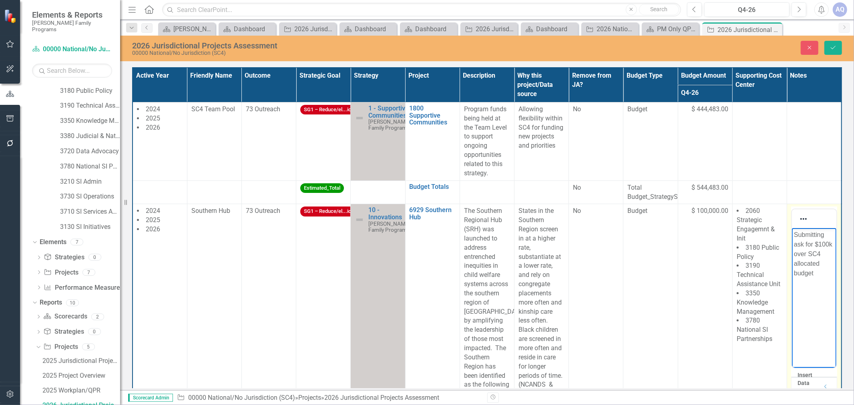
click at [823, 280] on body "Submitting ask for $100k over SC4 allocated budget" at bounding box center [814, 288] width 44 height 120
click at [835, 48] on icon "Save" at bounding box center [833, 48] width 7 height 6
